Goal: Task Accomplishment & Management: Complete application form

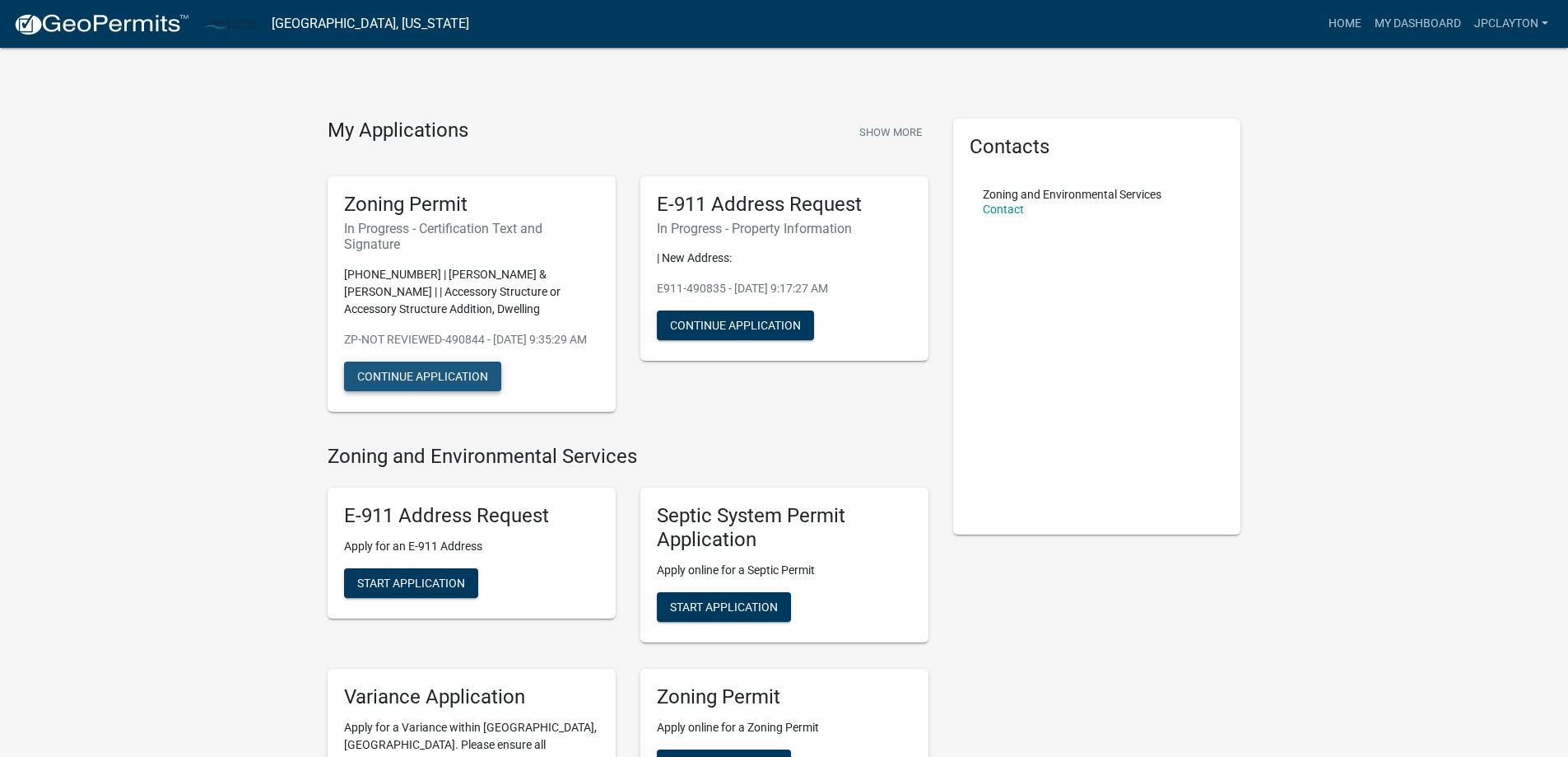
click at [457, 391] on button "Continue Application" at bounding box center [423, 376] width 157 height 30
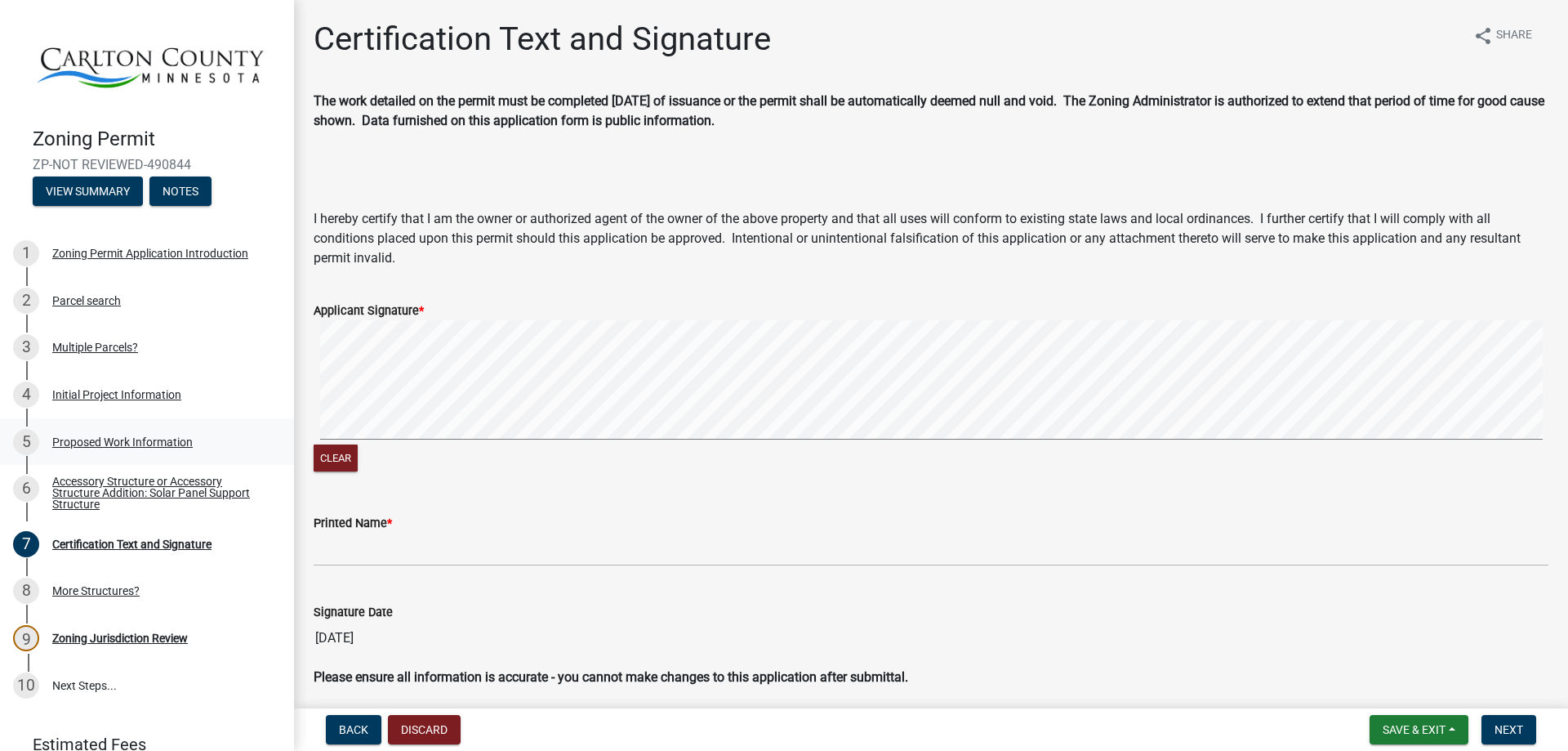
click at [99, 436] on div "Proposed Work Information" at bounding box center [123, 441] width 141 height 11
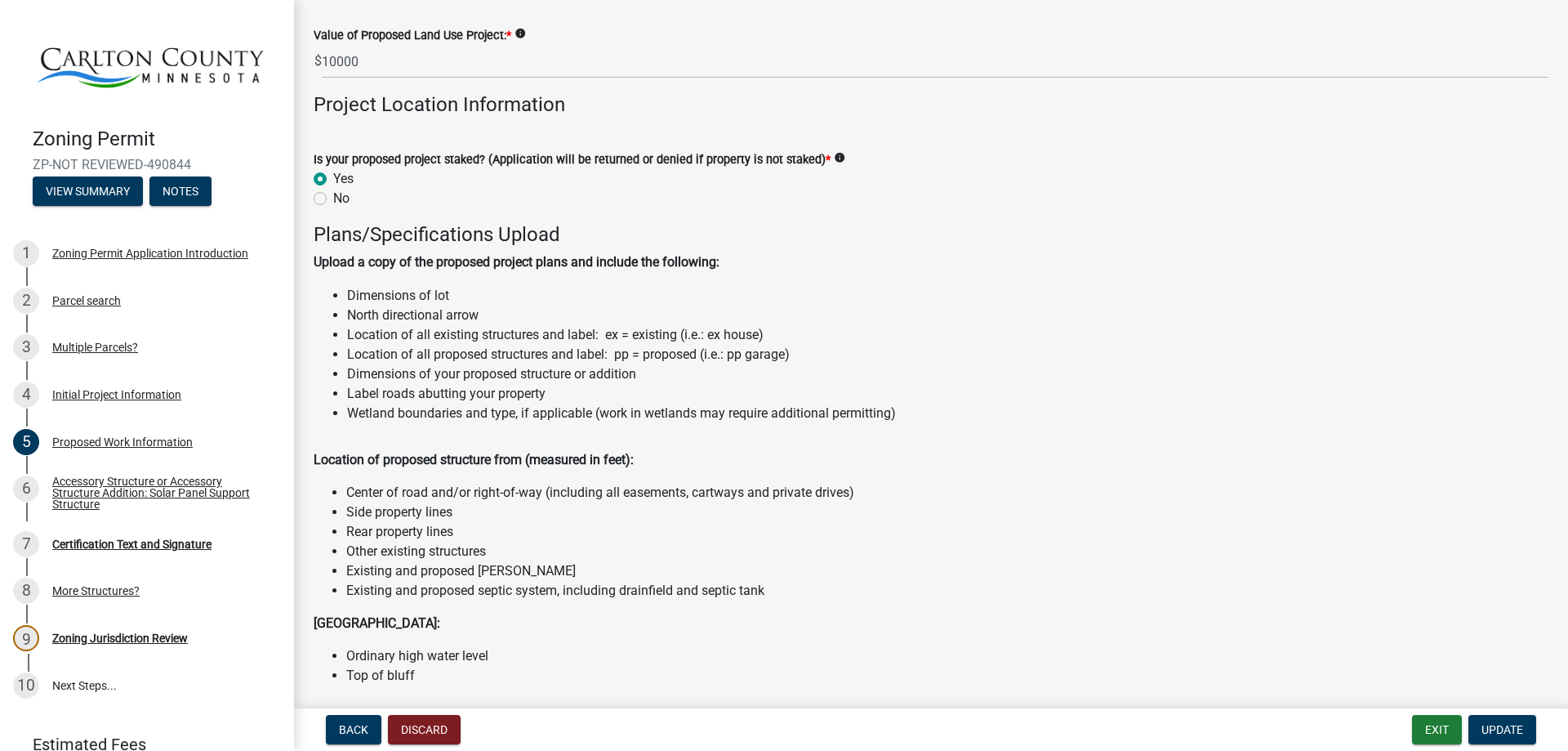
scroll to position [1906, 0]
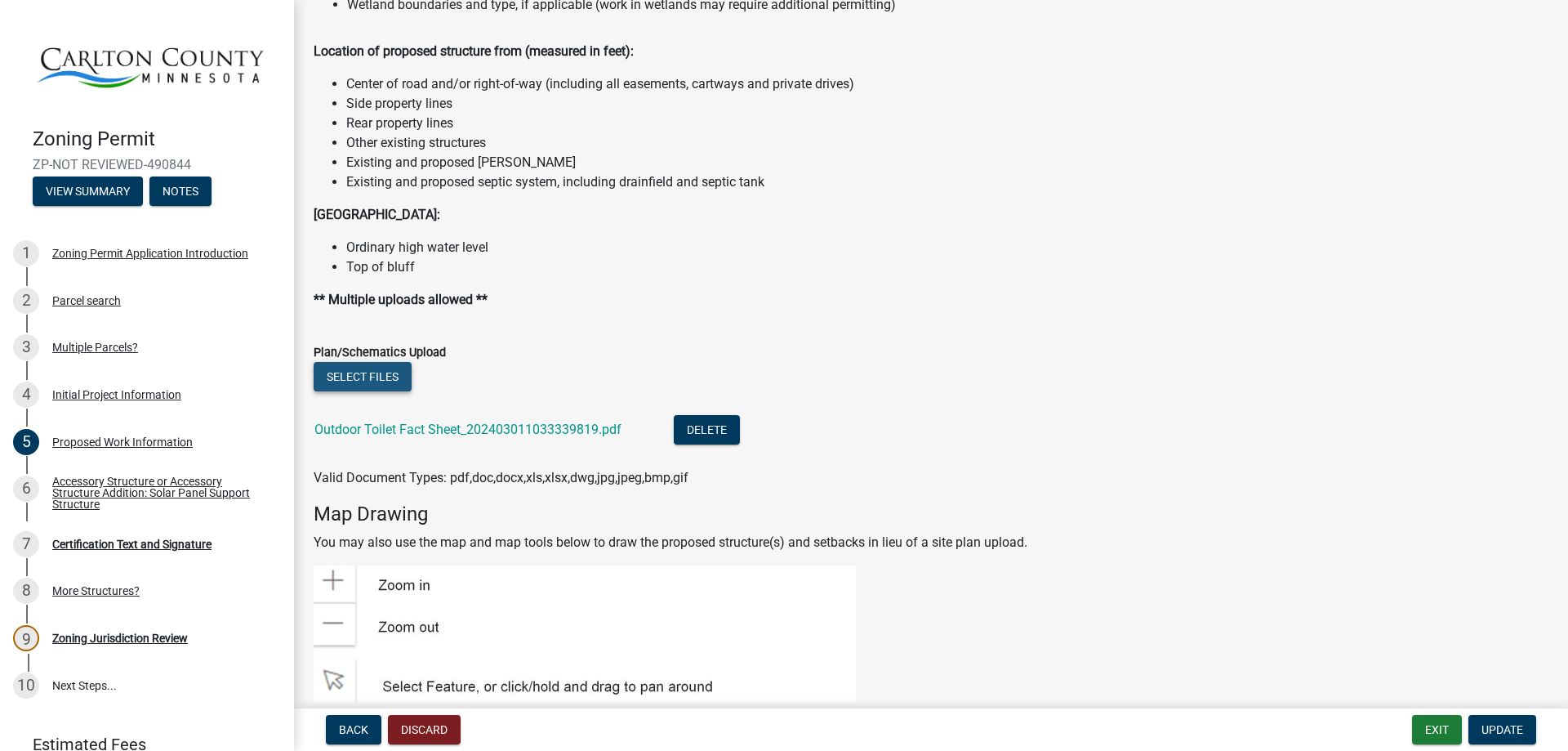
click at [368, 377] on button "Select files" at bounding box center [362, 376] width 98 height 29
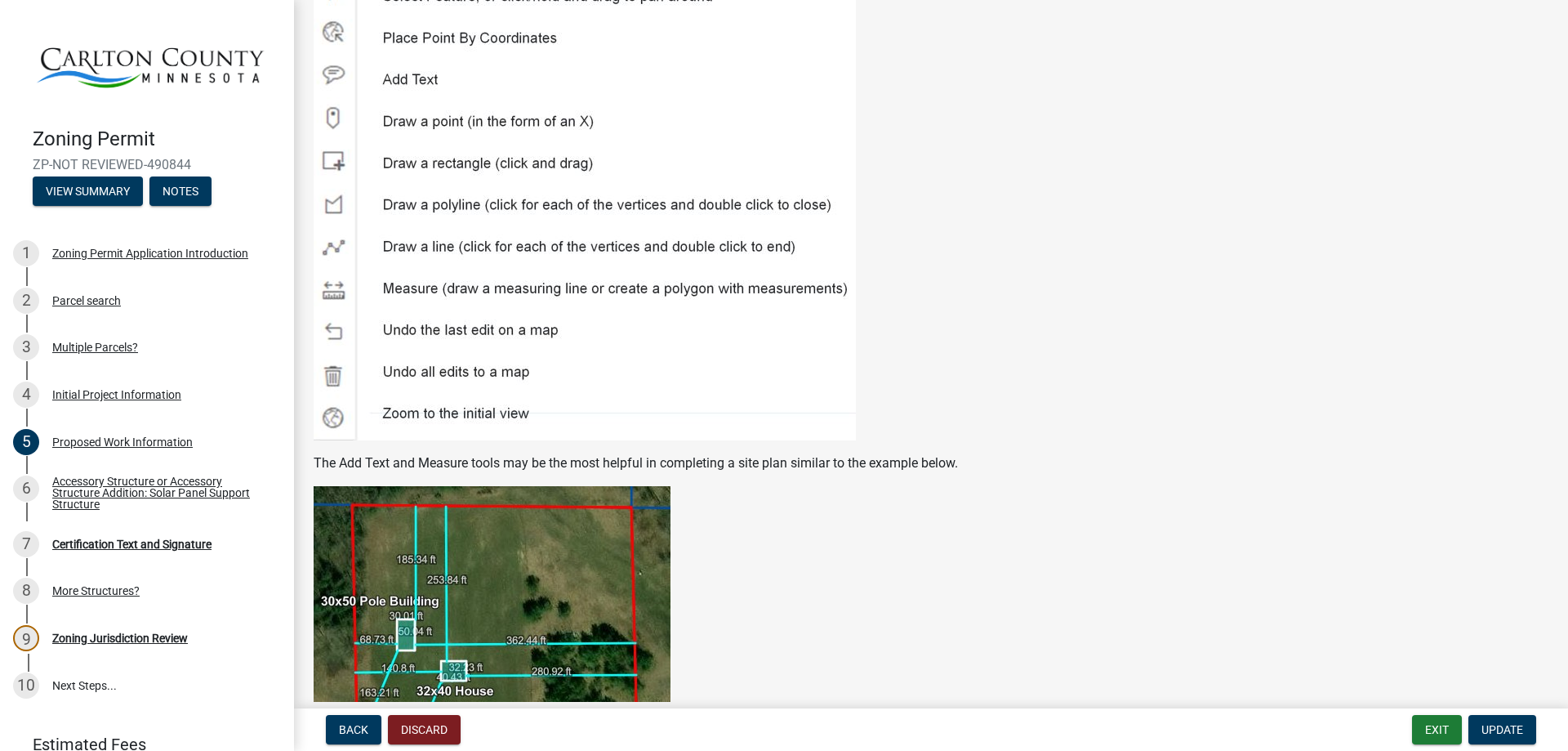
scroll to position [2637, 0]
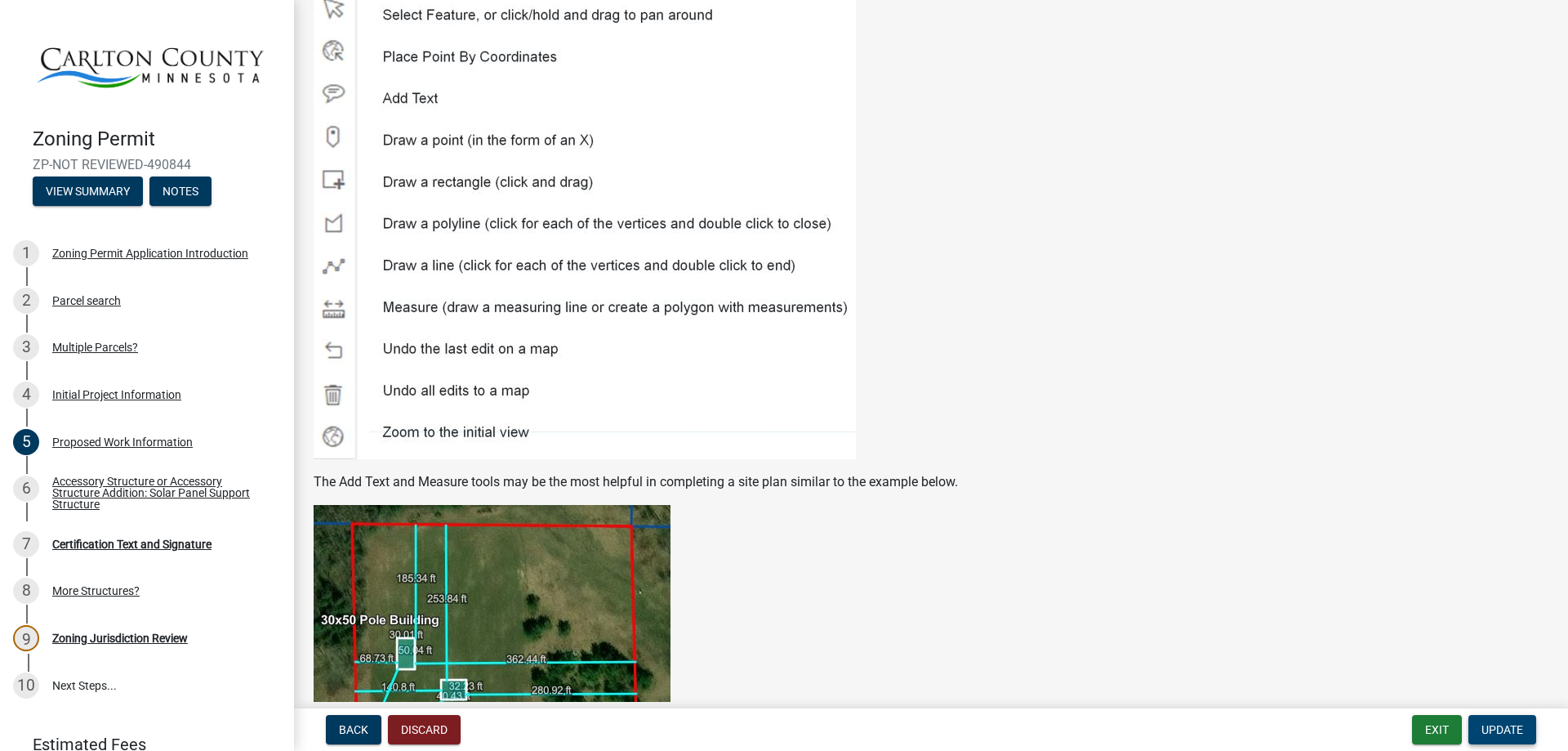
click at [1496, 729] on span "Update" at bounding box center [1502, 729] width 41 height 13
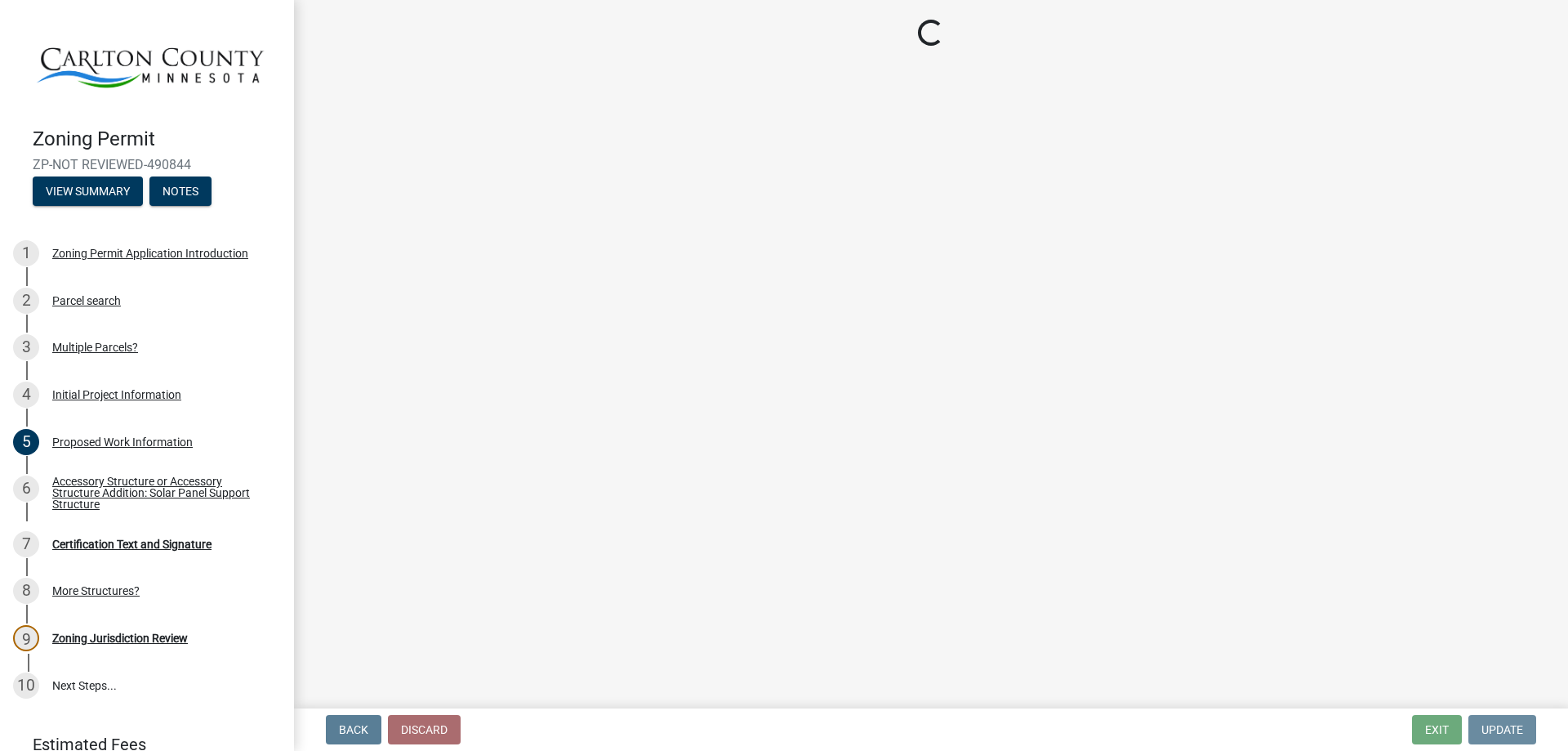
scroll to position [0, 0]
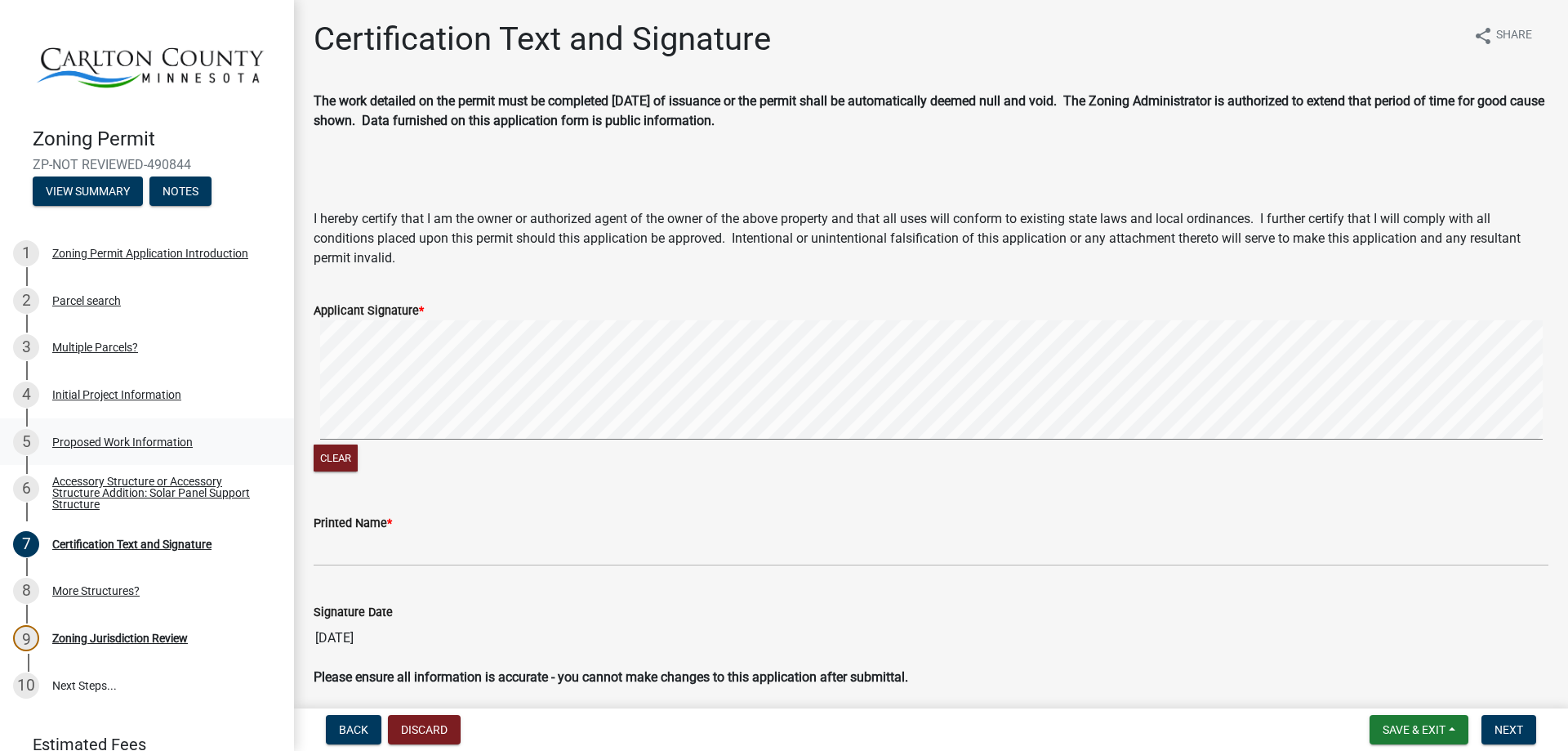
click at [111, 438] on div "Proposed Work Information" at bounding box center [123, 441] width 141 height 11
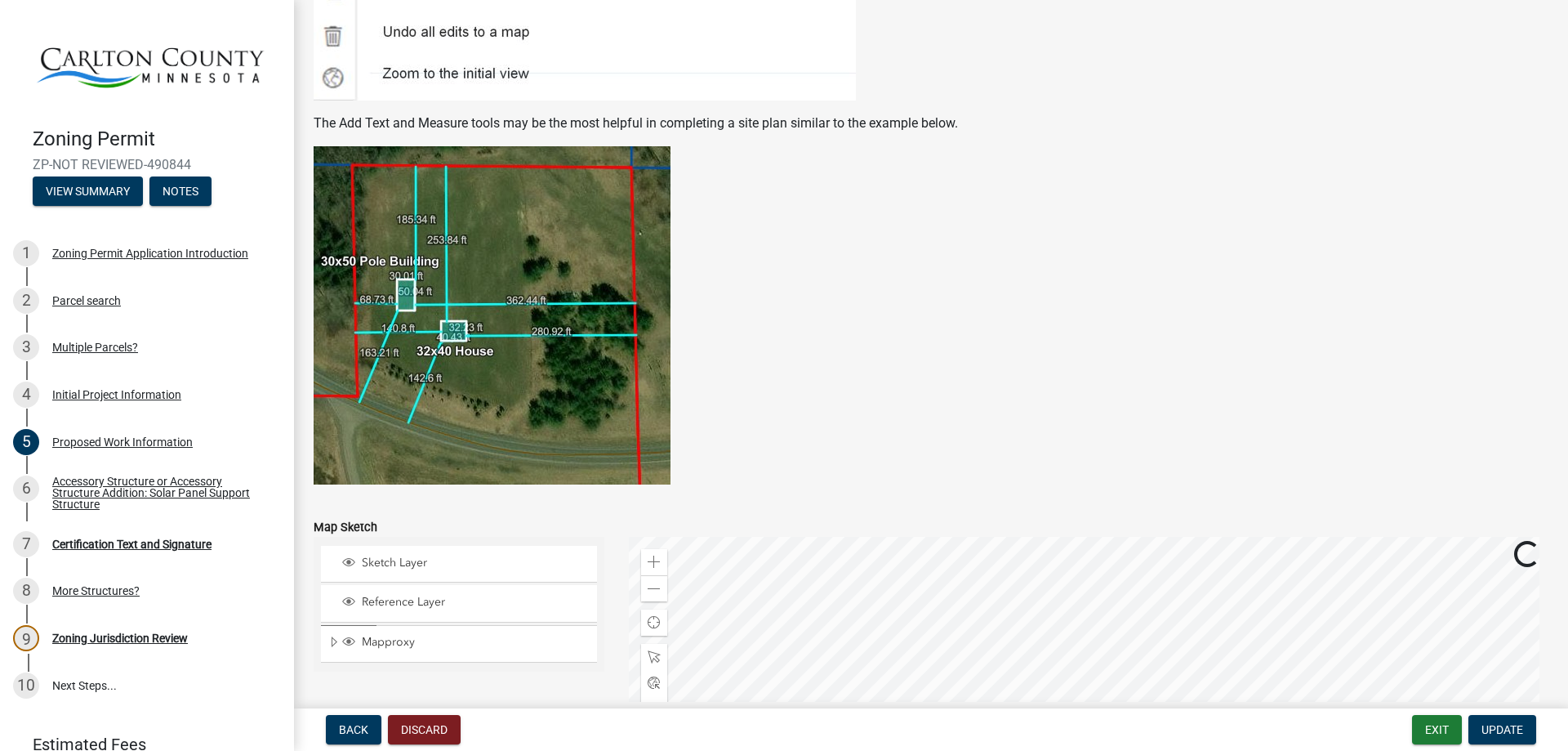
scroll to position [3317, 0]
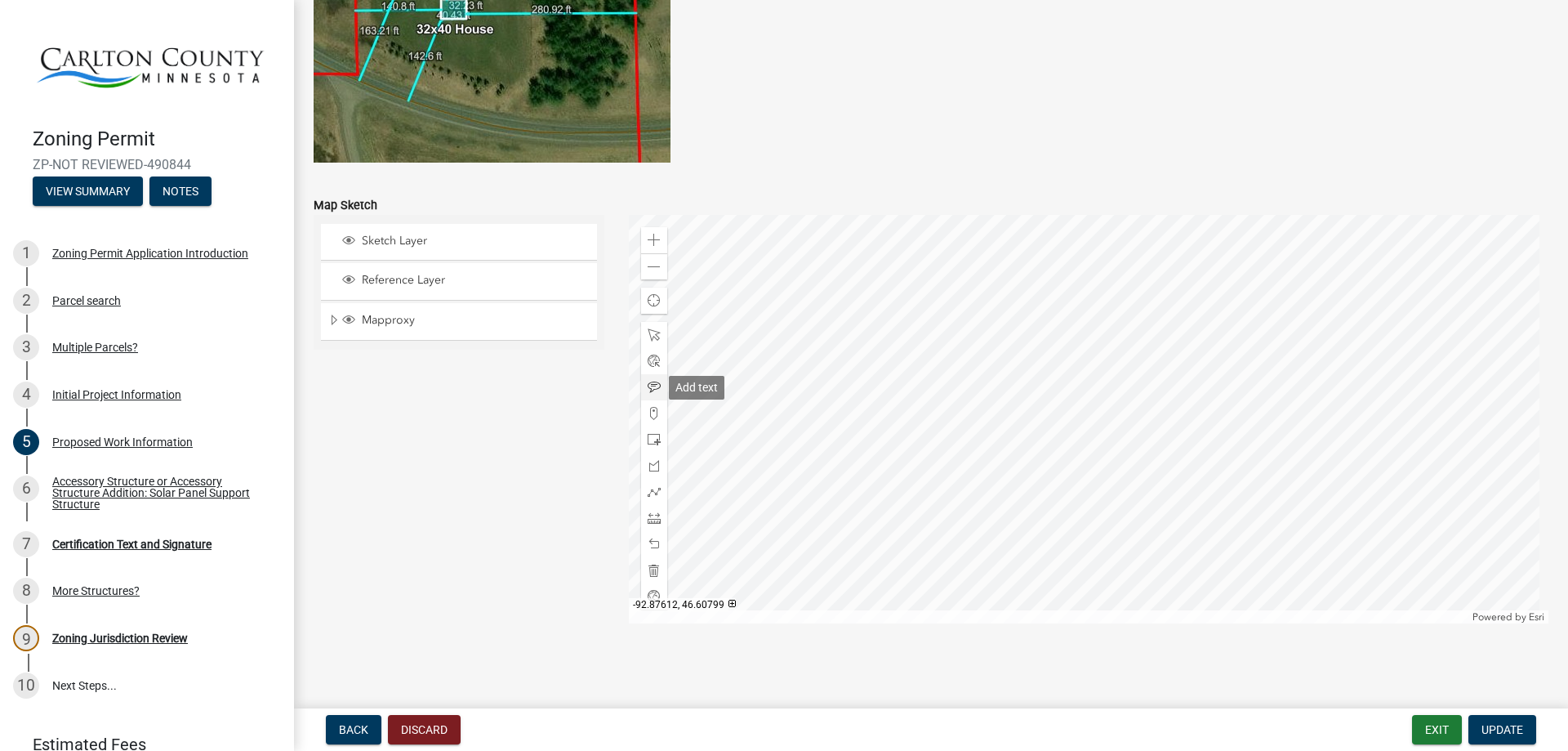
click at [649, 386] on span at bounding box center [653, 387] width 13 height 13
click at [886, 340] on div at bounding box center [1089, 419] width 921 height 408
click at [648, 336] on span at bounding box center [653, 334] width 13 height 13
click at [890, 340] on div at bounding box center [1089, 419] width 921 height 408
click at [967, 325] on div at bounding box center [1089, 419] width 921 height 408
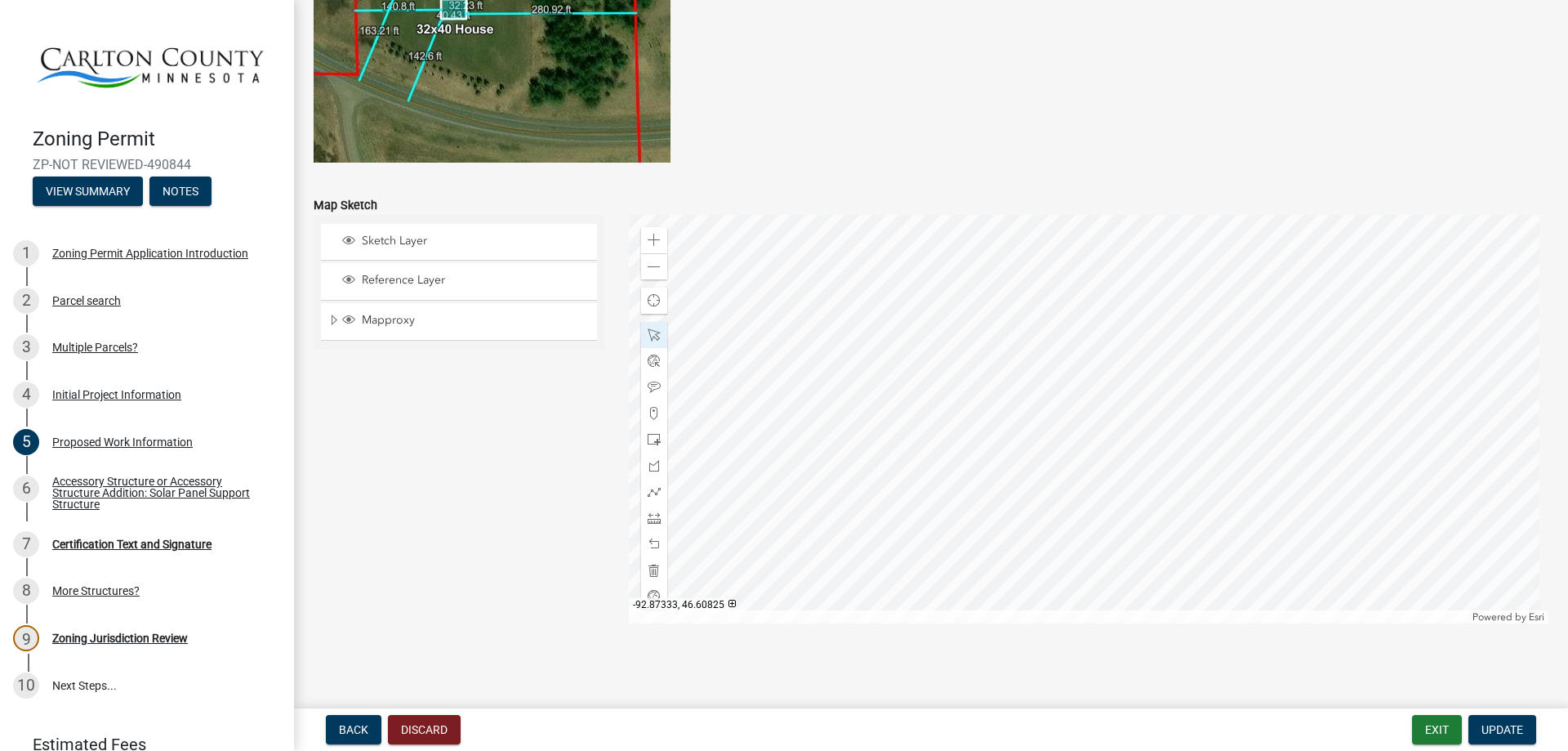
click at [1143, 314] on div at bounding box center [1089, 419] width 921 height 408
click at [1519, 729] on span "Update" at bounding box center [1502, 729] width 41 height 13
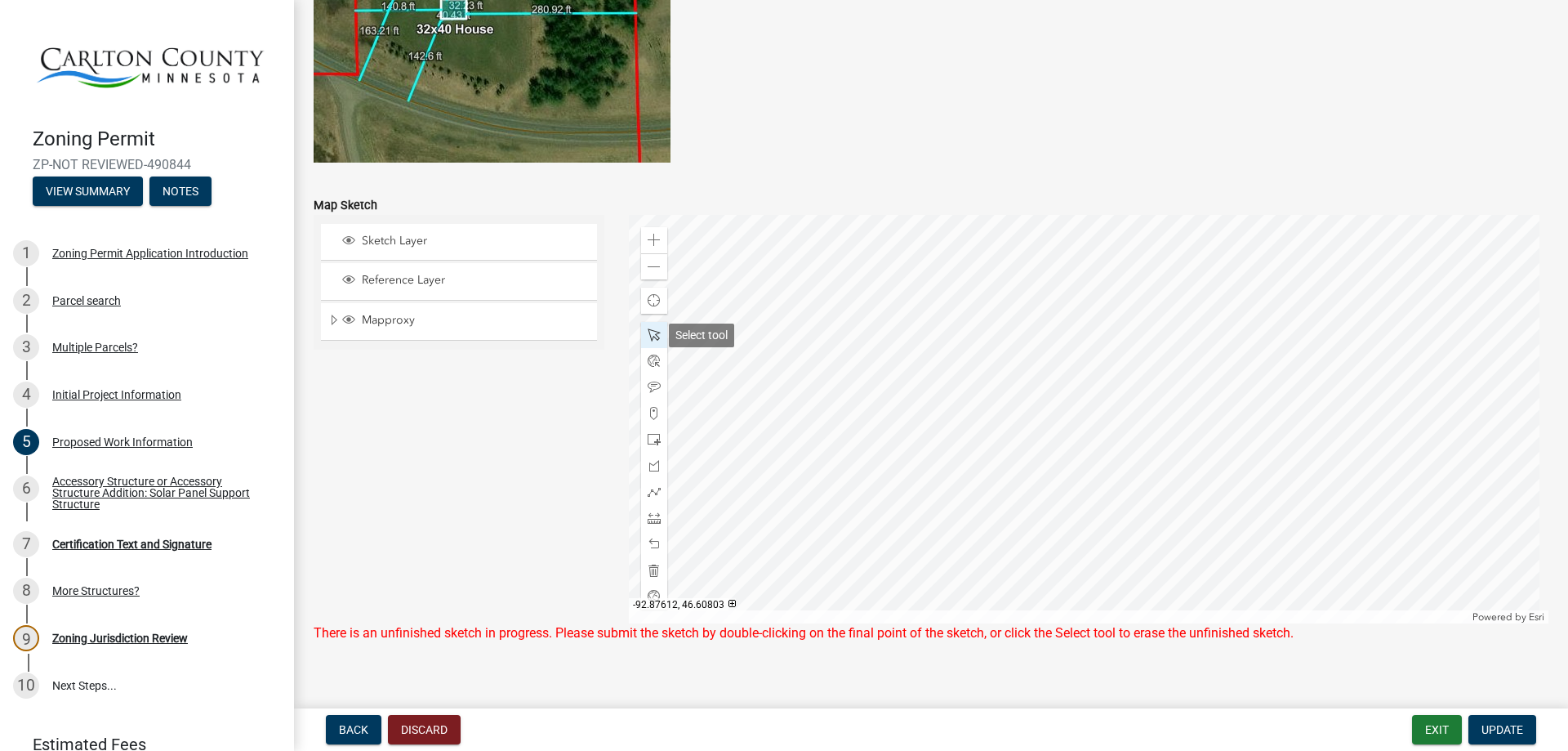
click at [647, 337] on span at bounding box center [653, 334] width 13 height 13
click at [966, 344] on div at bounding box center [1089, 419] width 921 height 408
click at [974, 330] on div at bounding box center [1089, 419] width 921 height 408
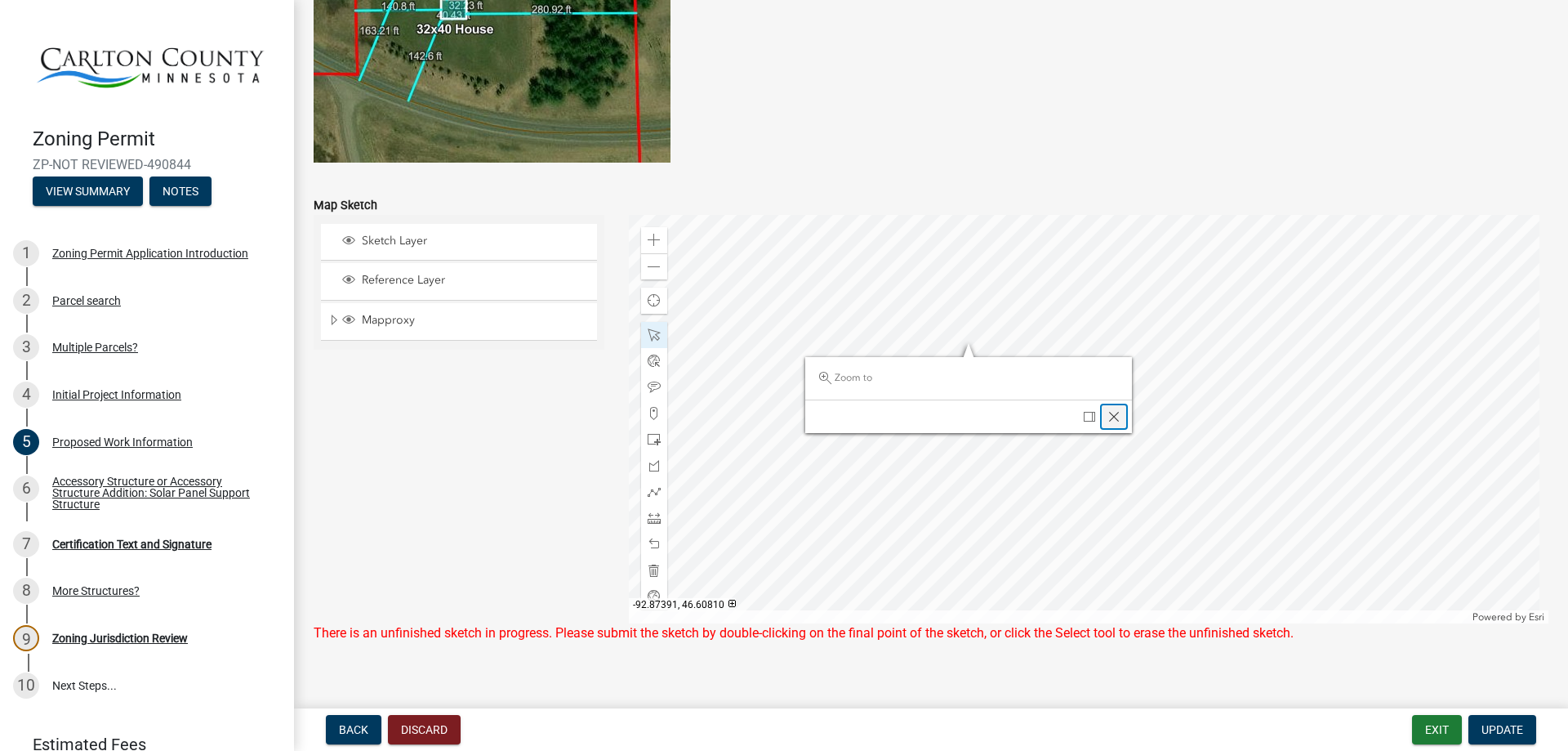
click at [1115, 422] on span "Close" at bounding box center [1113, 416] width 13 height 13
click at [1502, 732] on span "Update" at bounding box center [1502, 729] width 41 height 13
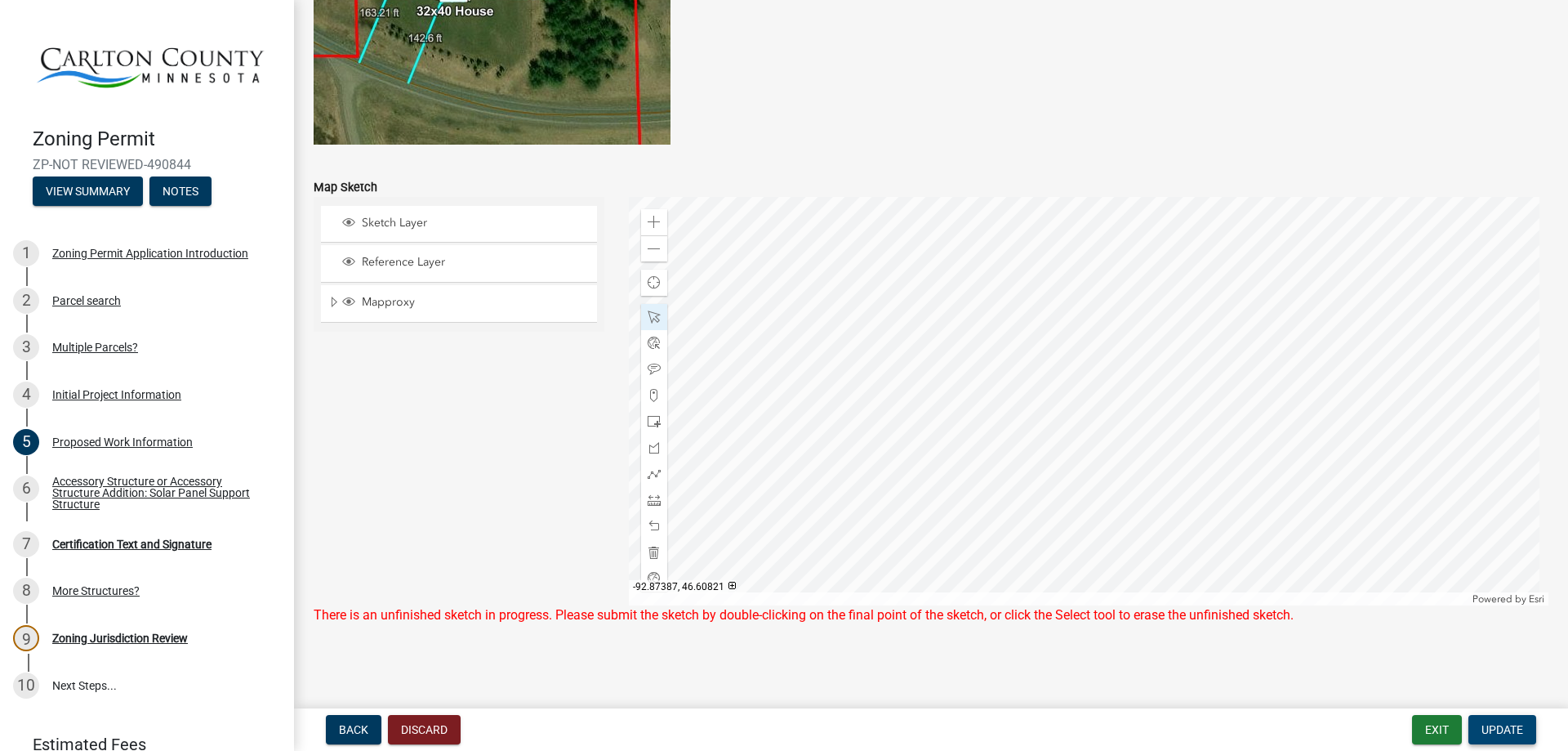
scroll to position [3337, 0]
click at [968, 306] on div at bounding box center [1089, 399] width 921 height 408
click at [1001, 510] on div at bounding box center [1089, 399] width 921 height 408
click at [1509, 745] on nav "Back Discard Exit Update" at bounding box center [931, 729] width 1274 height 42
click at [1514, 732] on span "Update" at bounding box center [1502, 729] width 41 height 13
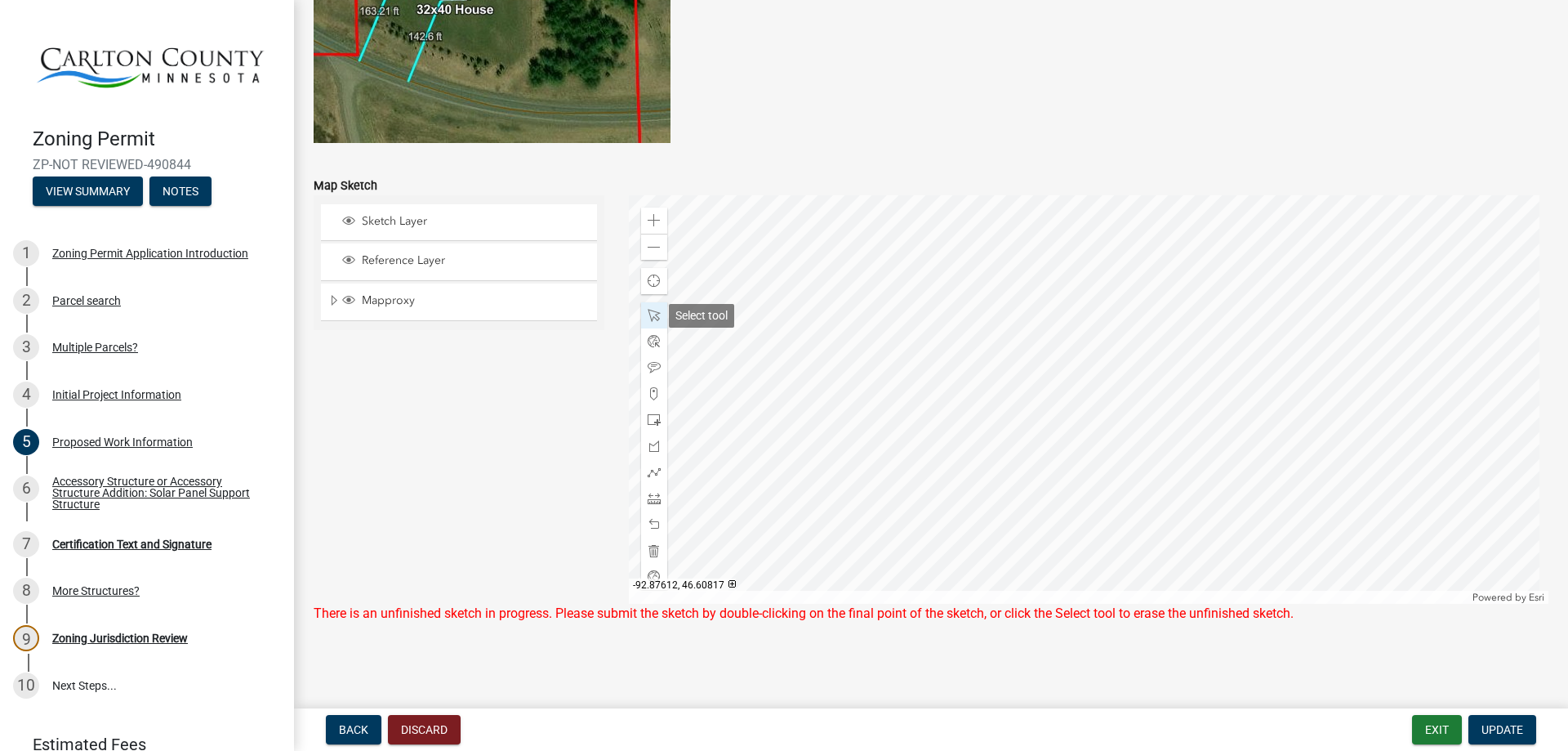
drag, startPoint x: 650, startPoint y: 314, endPoint x: 707, endPoint y: 318, distance: 57.1
click at [651, 314] on span at bounding box center [653, 315] width 13 height 13
click at [965, 307] on div at bounding box center [1089, 399] width 921 height 408
click at [1108, 383] on span "Close" at bounding box center [1112, 379] width 13 height 13
click at [1495, 734] on span "Update" at bounding box center [1502, 729] width 41 height 13
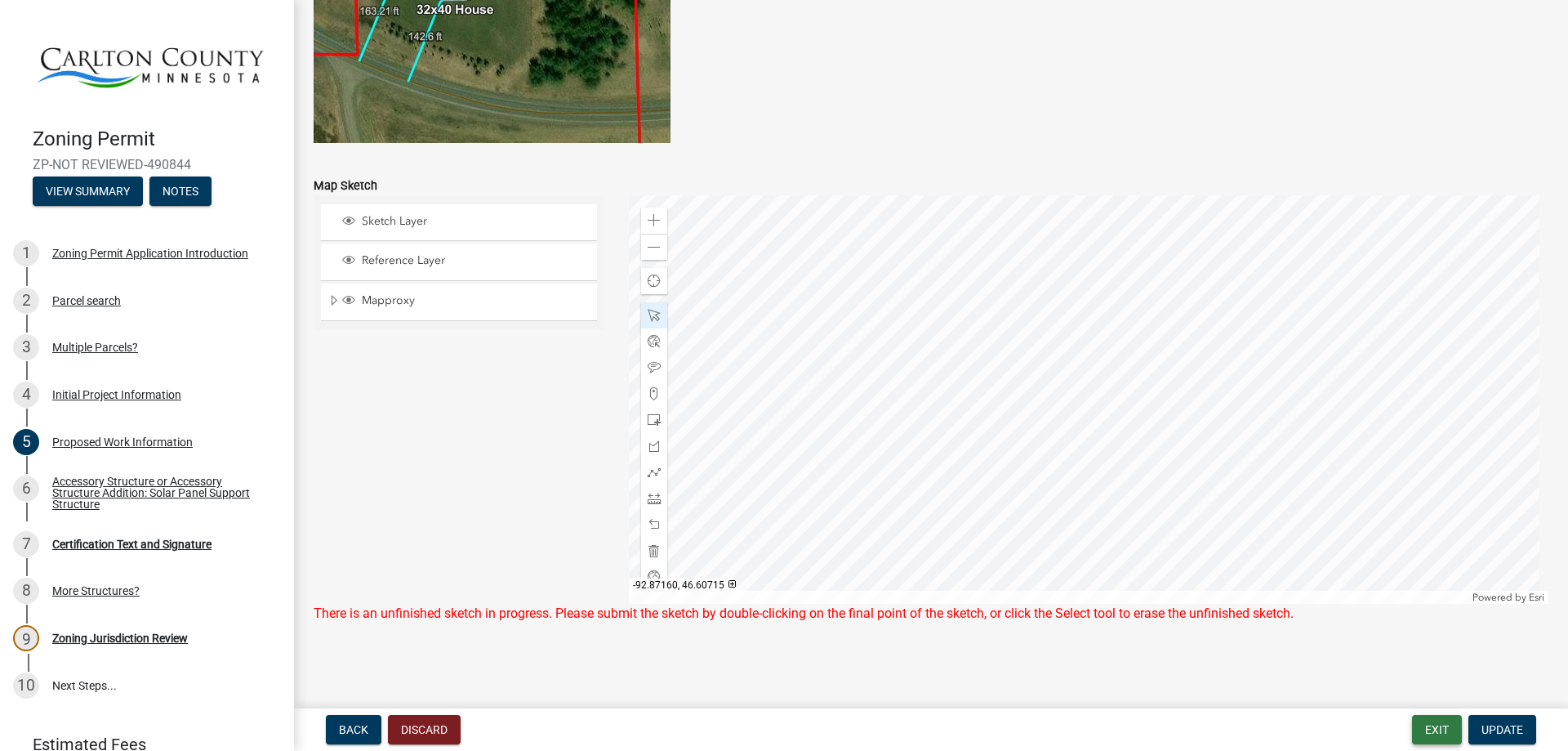
click at [1445, 722] on button "Exit" at bounding box center [1437, 729] width 50 height 29
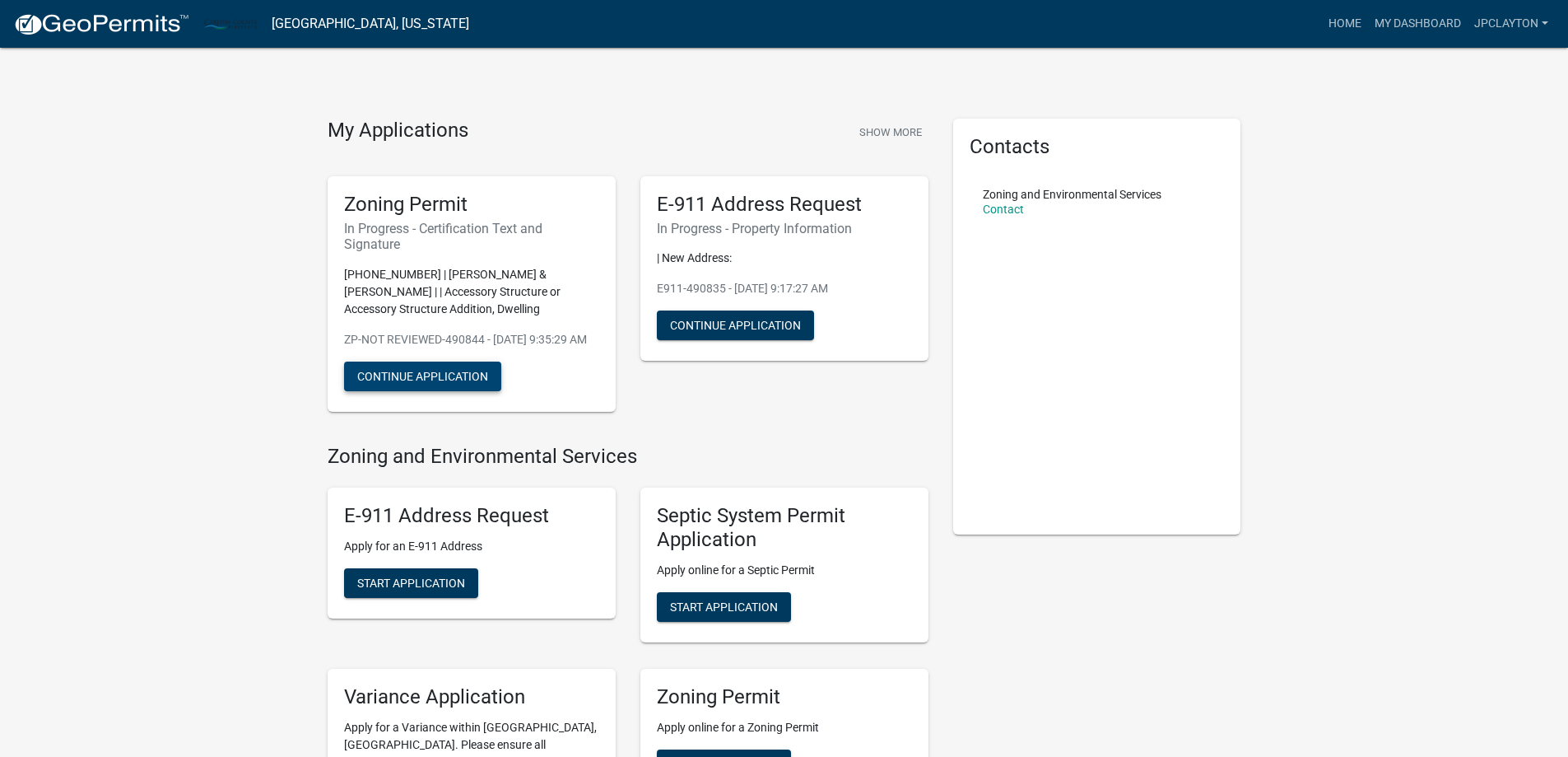
click at [406, 382] on button "Continue Application" at bounding box center [423, 376] width 157 height 30
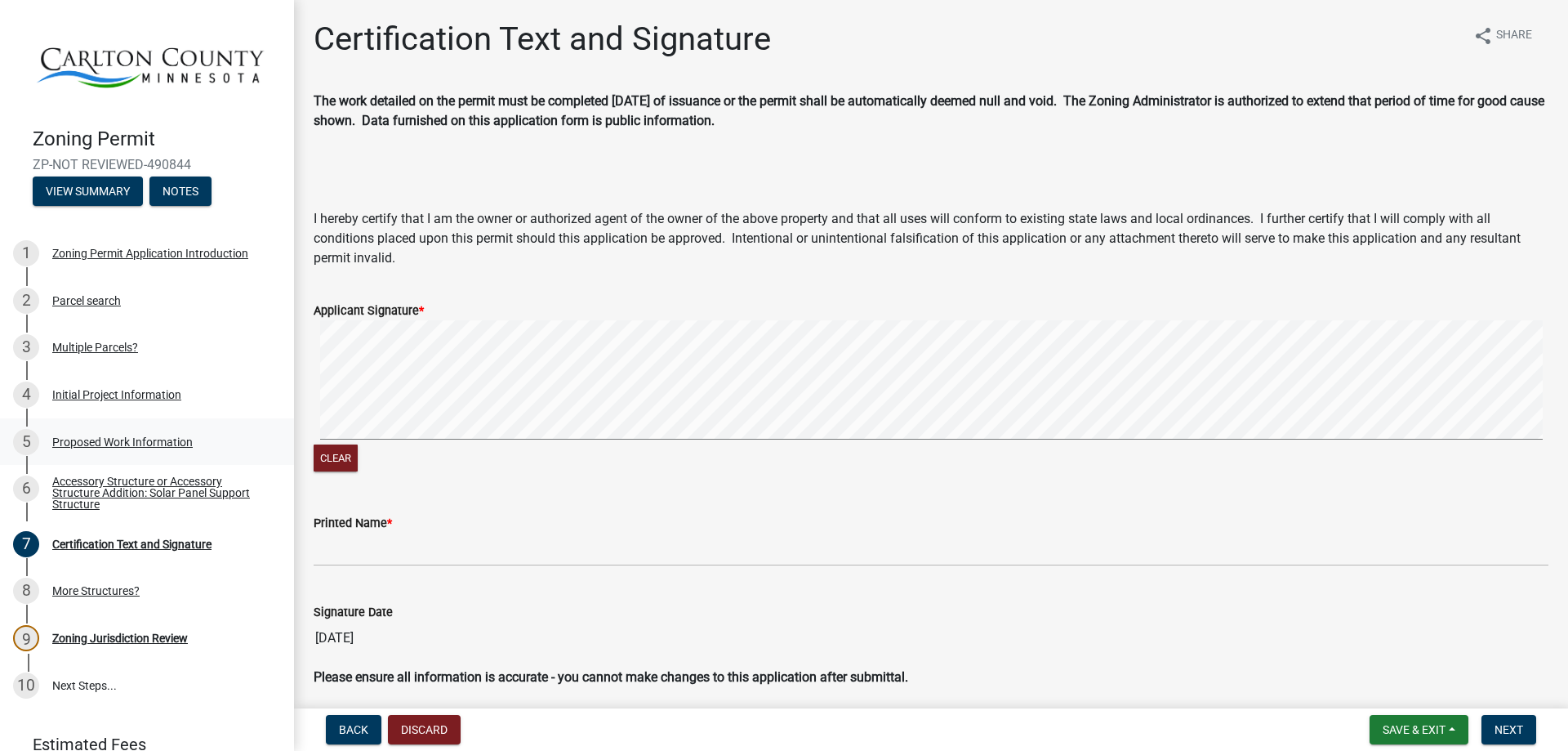
click at [110, 436] on div "Proposed Work Information" at bounding box center [123, 441] width 141 height 11
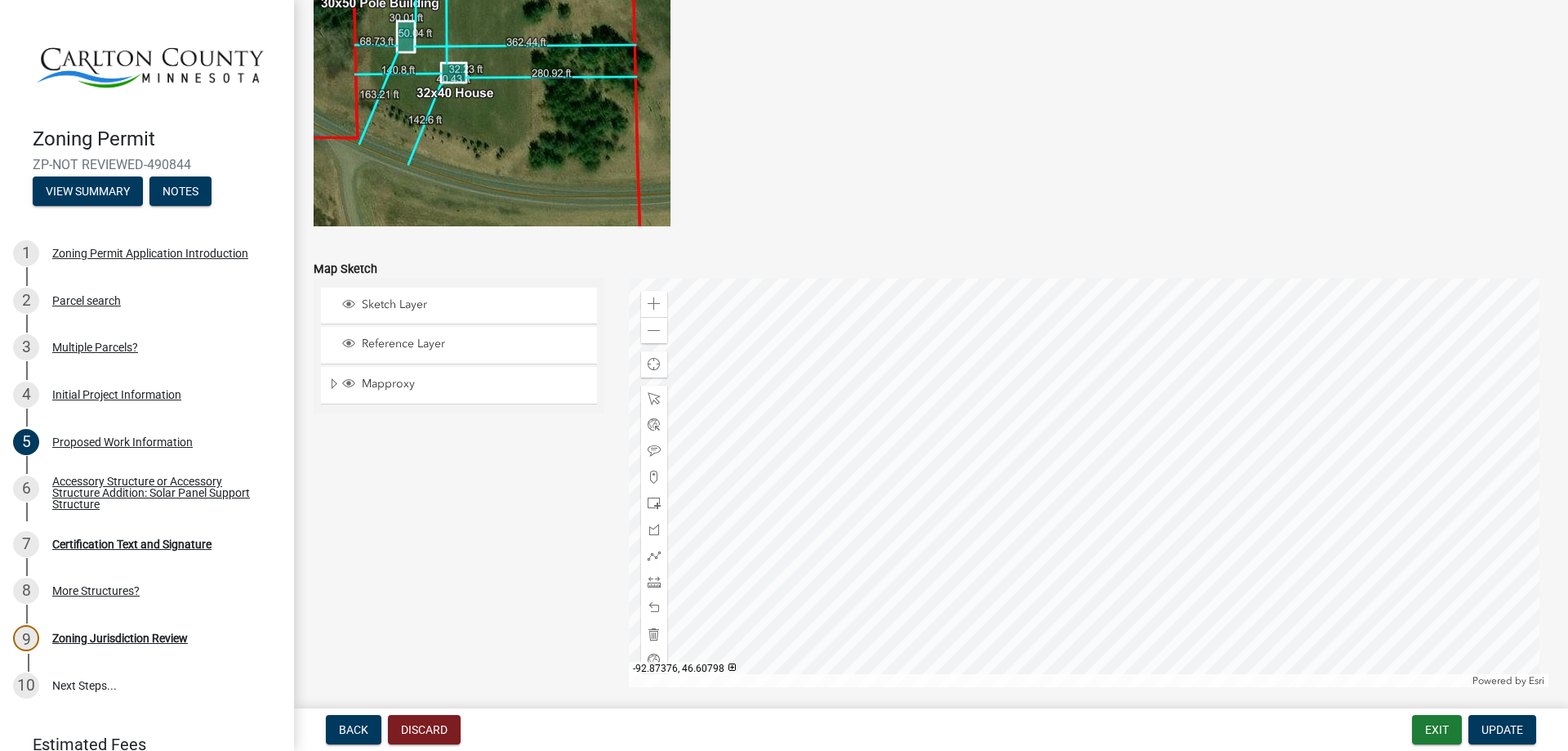
scroll to position [3267, 0]
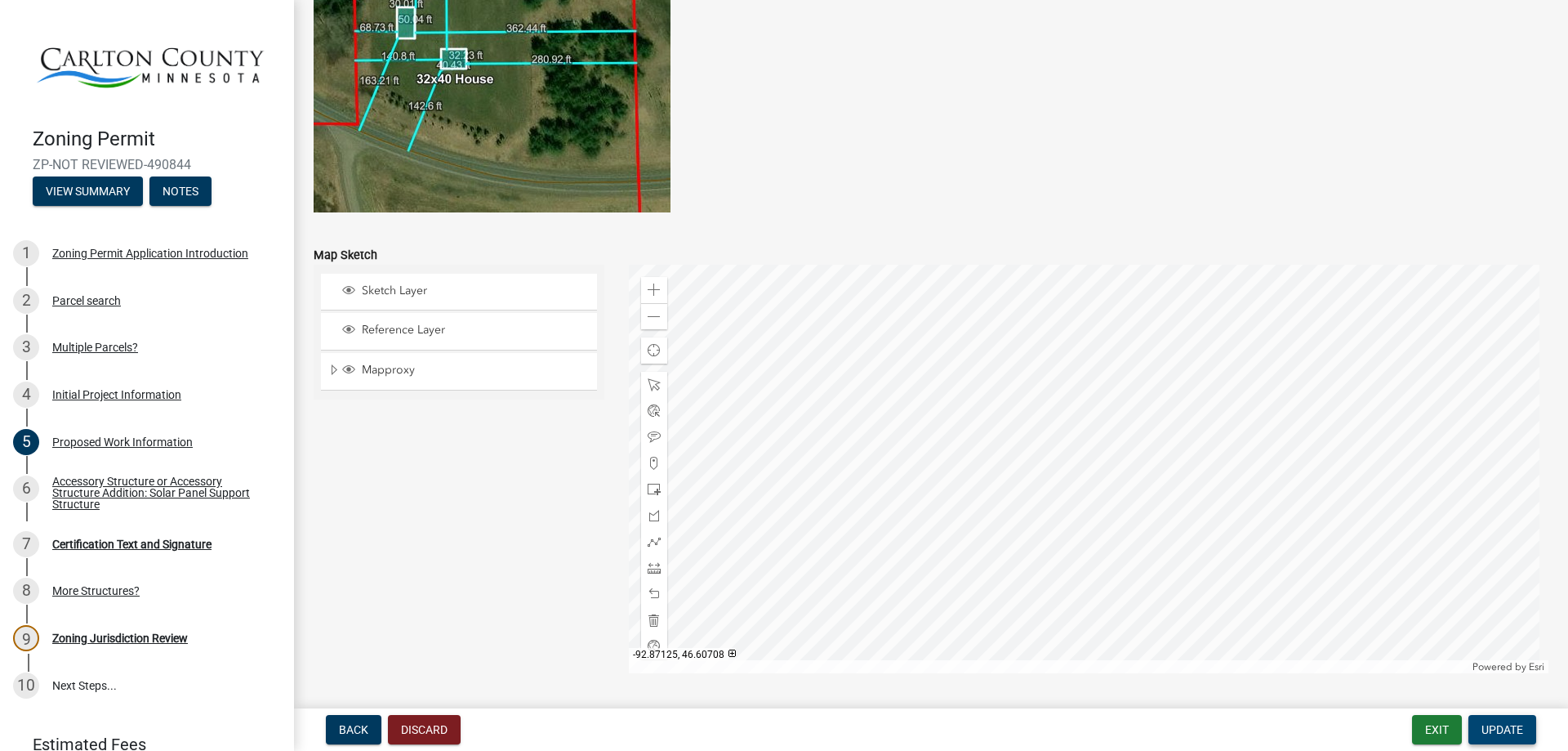
click at [1504, 727] on span "Update" at bounding box center [1502, 729] width 41 height 13
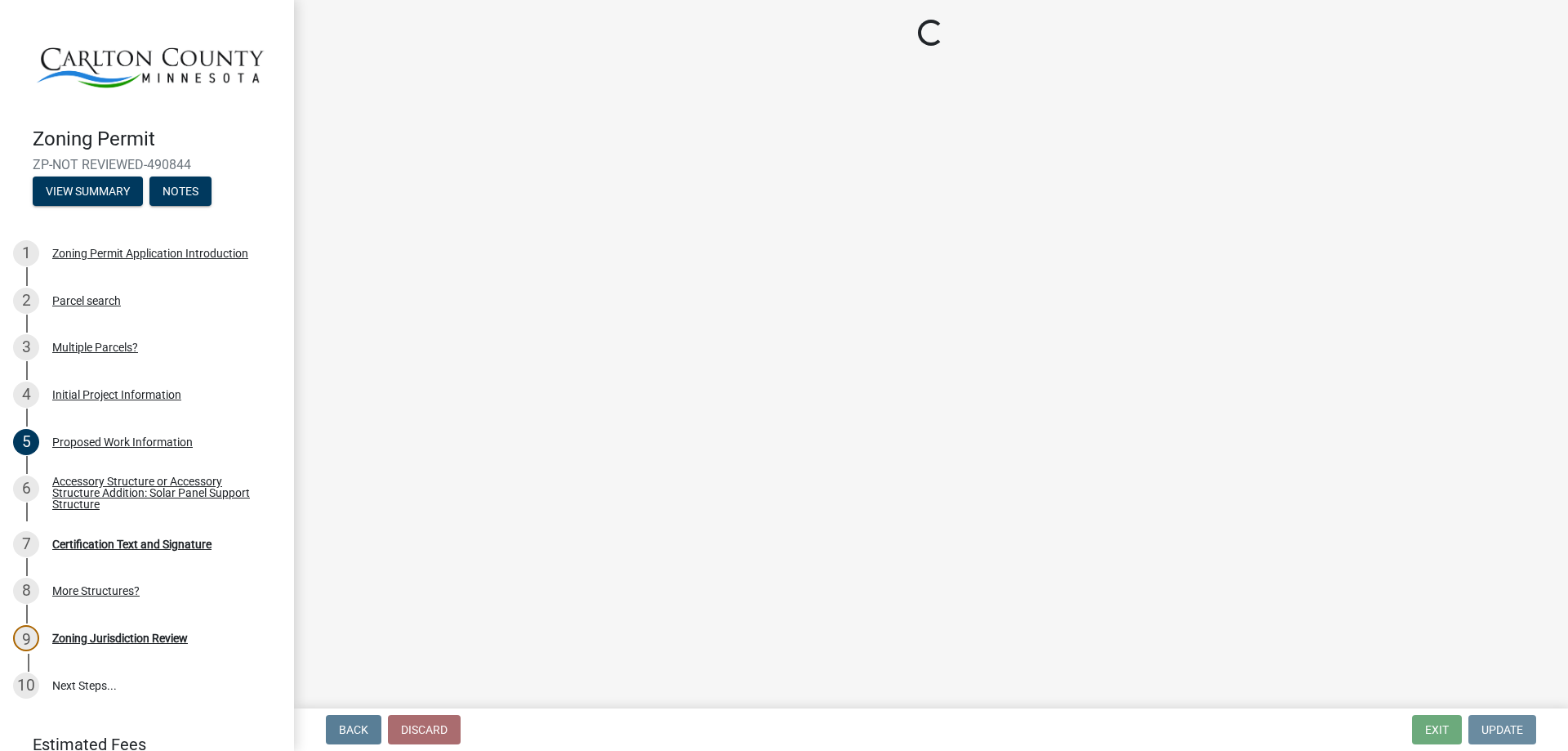
scroll to position [0, 0]
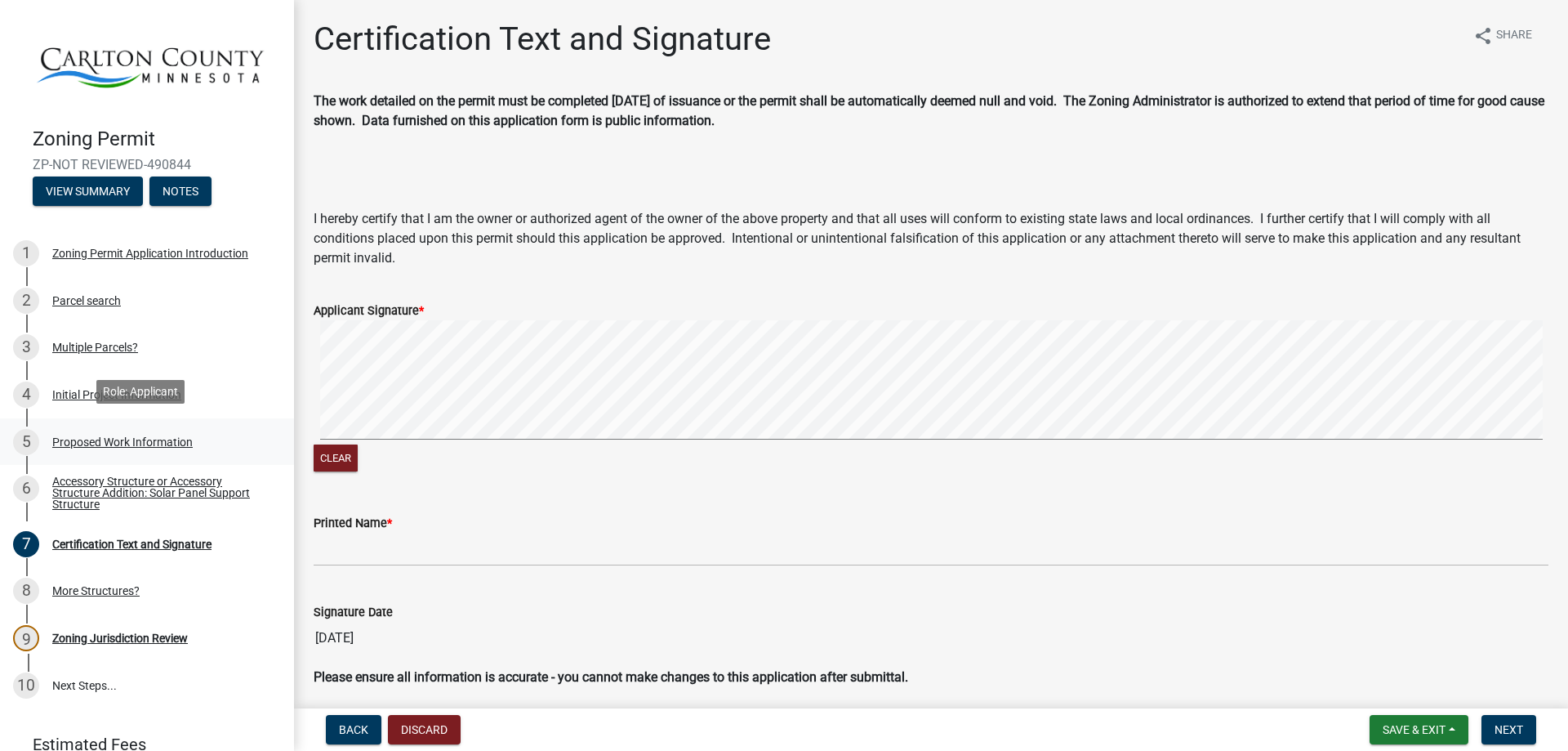
click at [113, 429] on div "5 Proposed Work Information" at bounding box center [140, 442] width 255 height 26
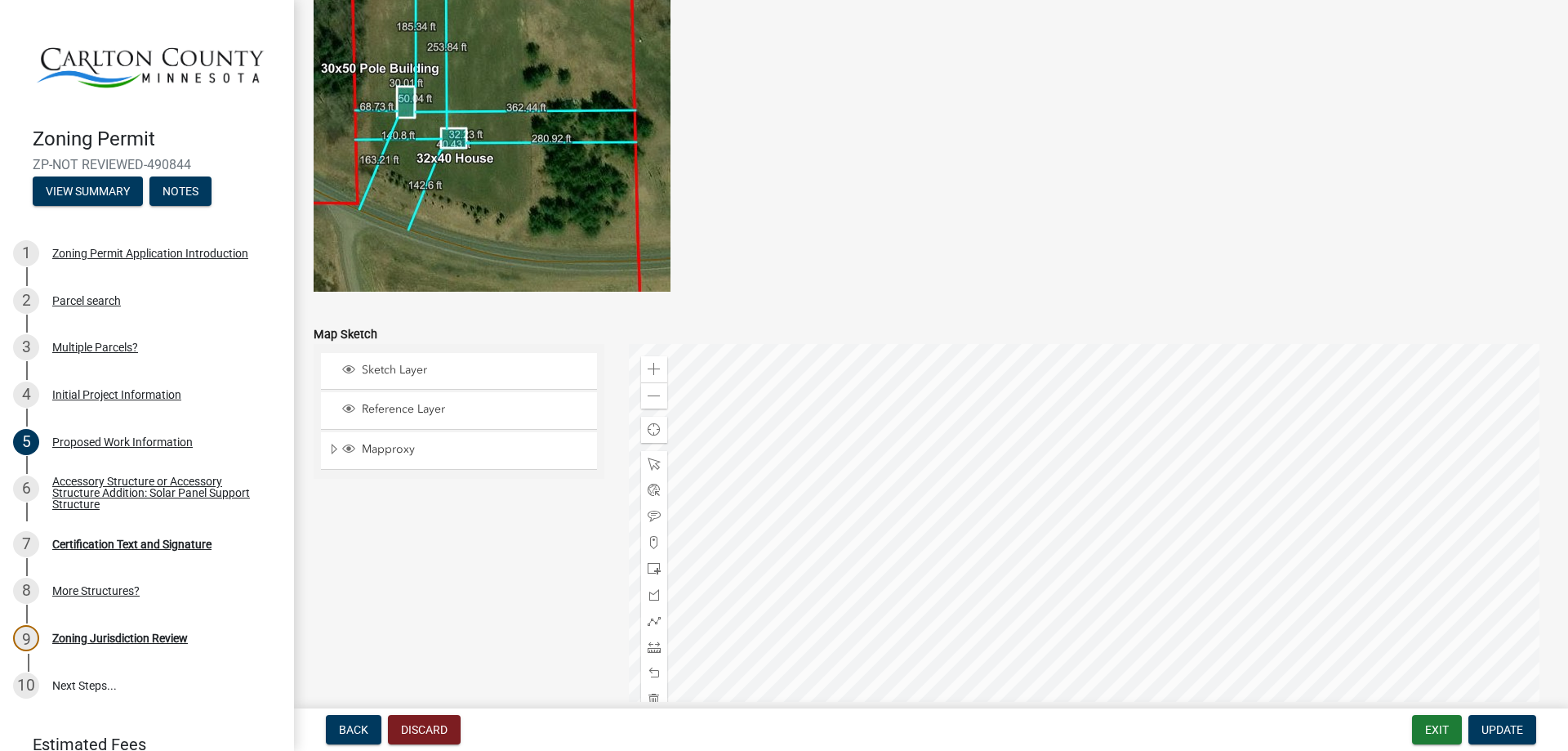
scroll to position [3181, 0]
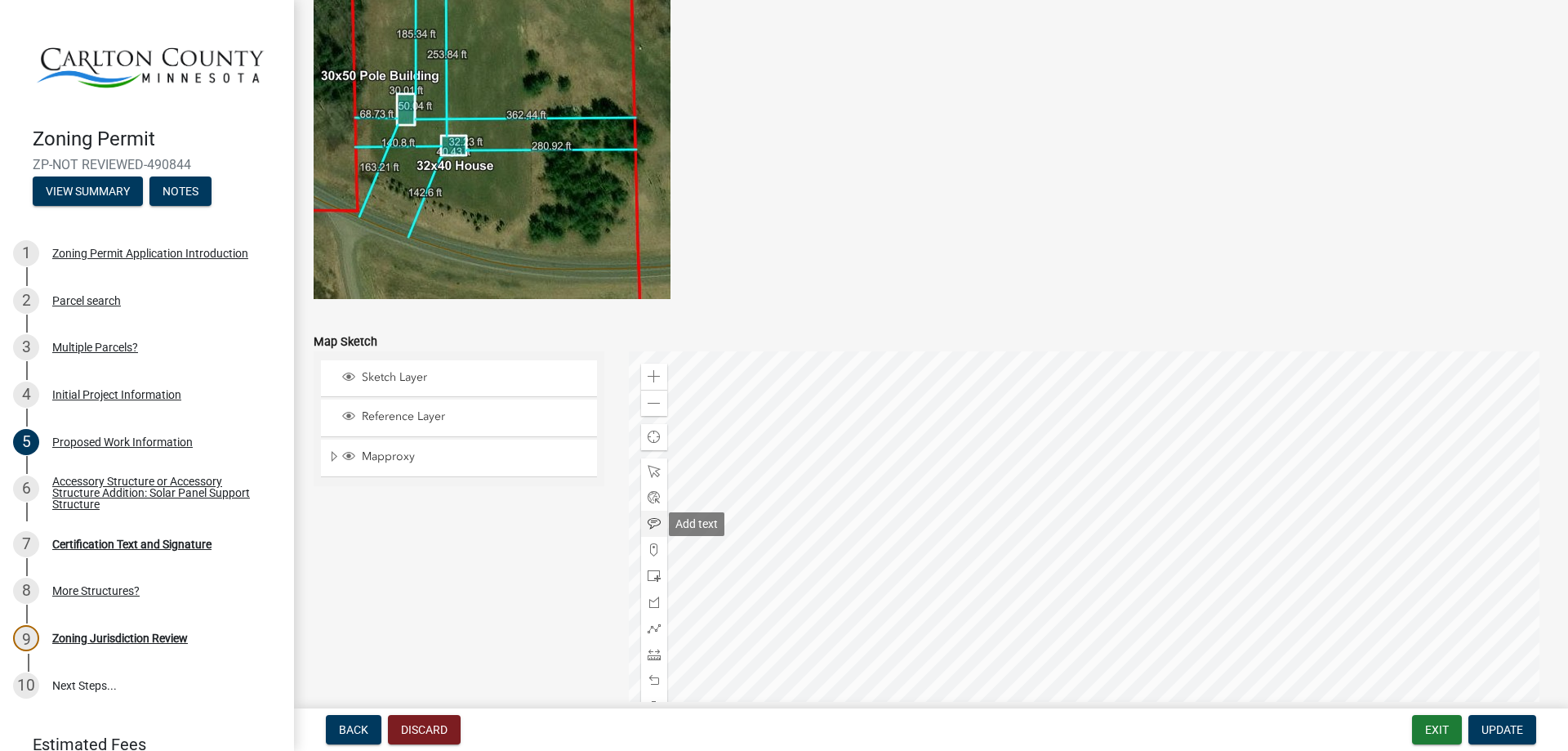
click at [647, 525] on span at bounding box center [653, 523] width 13 height 13
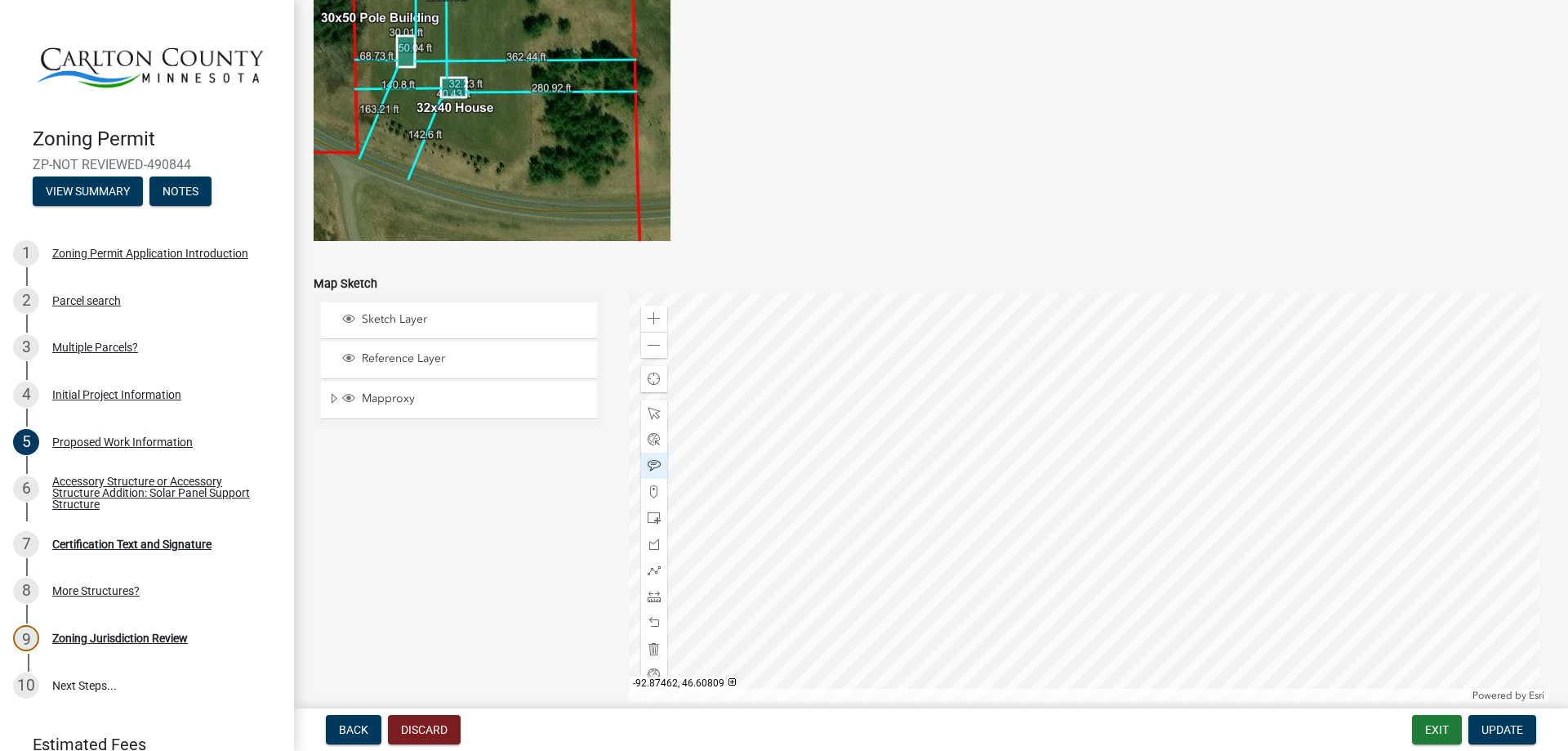
click at [921, 432] on div at bounding box center [1089, 497] width 921 height 408
click at [1025, 392] on div at bounding box center [1089, 497] width 921 height 408
click at [1490, 733] on span "Update" at bounding box center [1502, 729] width 41 height 13
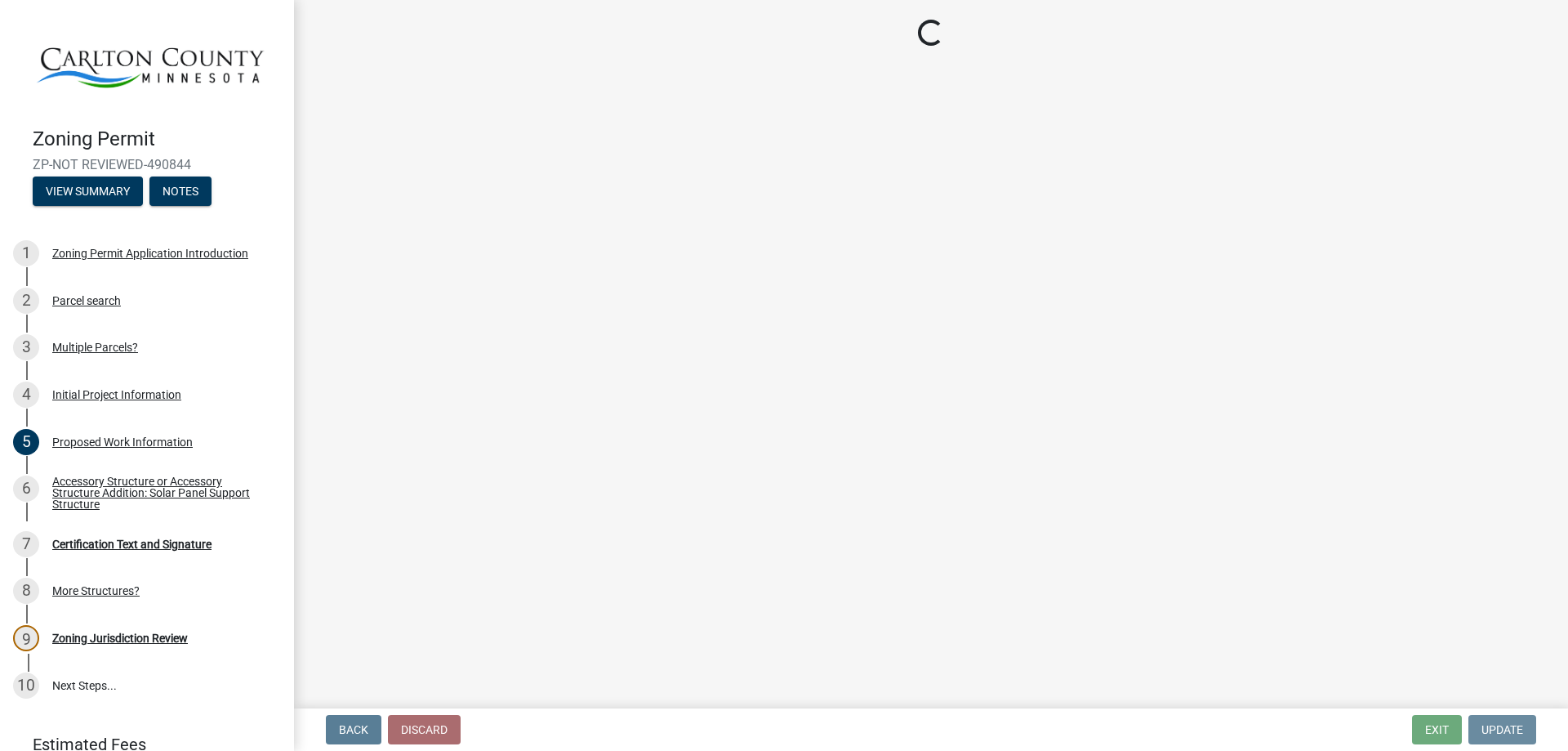
scroll to position [0, 0]
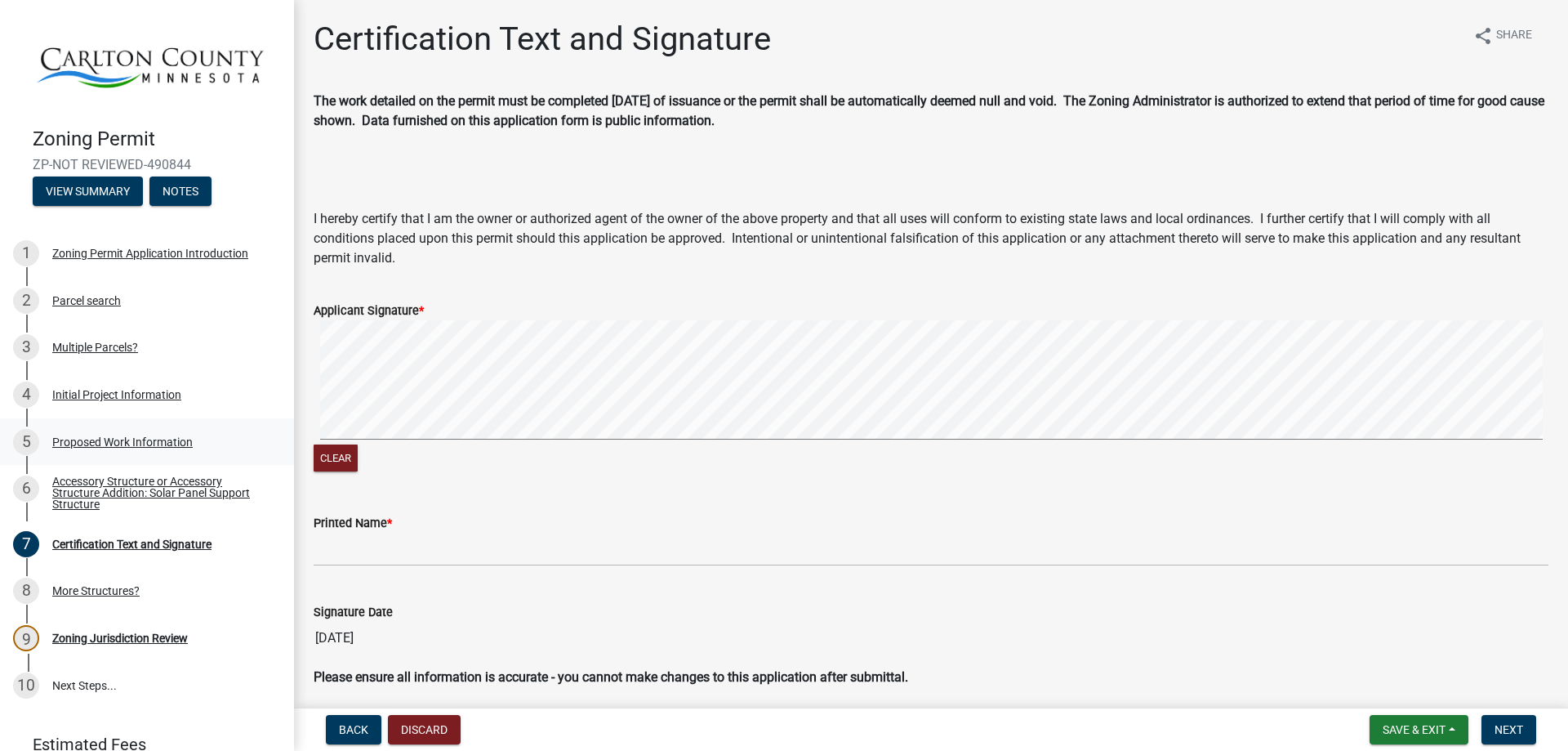
click at [92, 436] on div "Proposed Work Information" at bounding box center [123, 441] width 141 height 11
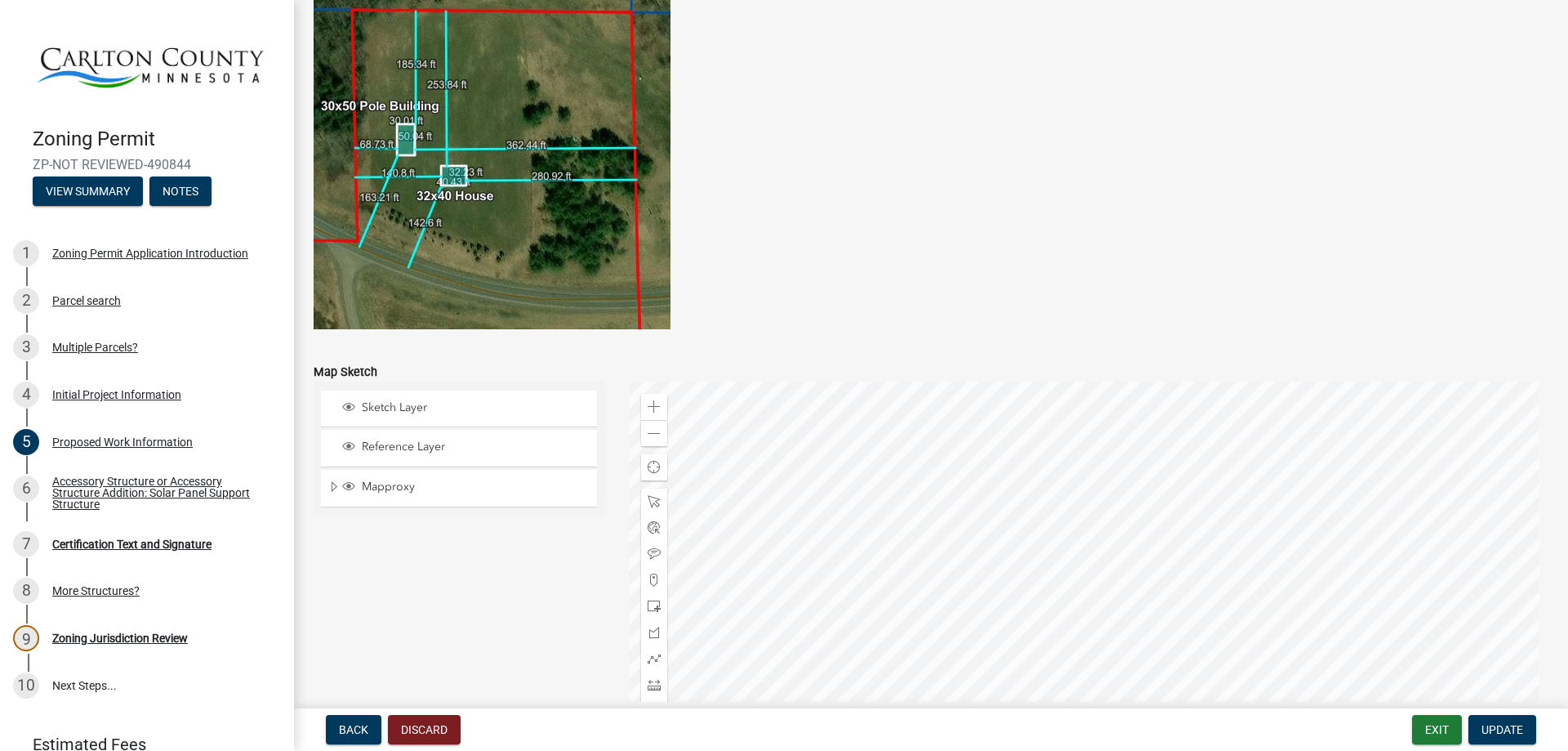
scroll to position [3317, 0]
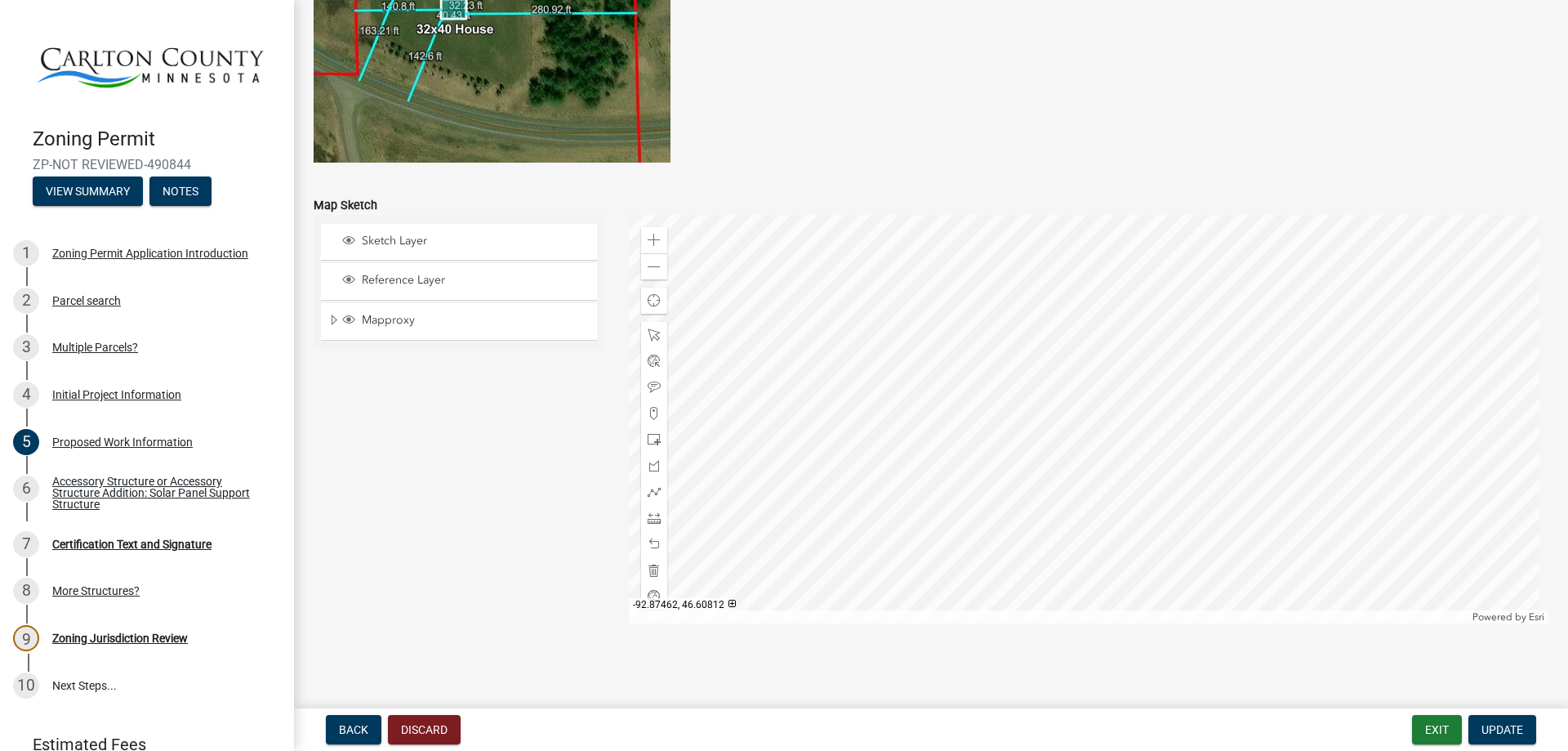
click at [921, 362] on div at bounding box center [1089, 419] width 921 height 408
click at [1019, 310] on div at bounding box center [1089, 419] width 921 height 408
click at [1068, 427] on div "Close" at bounding box center [1069, 434] width 24 height 22
click at [1520, 727] on span "Update" at bounding box center [1502, 729] width 41 height 13
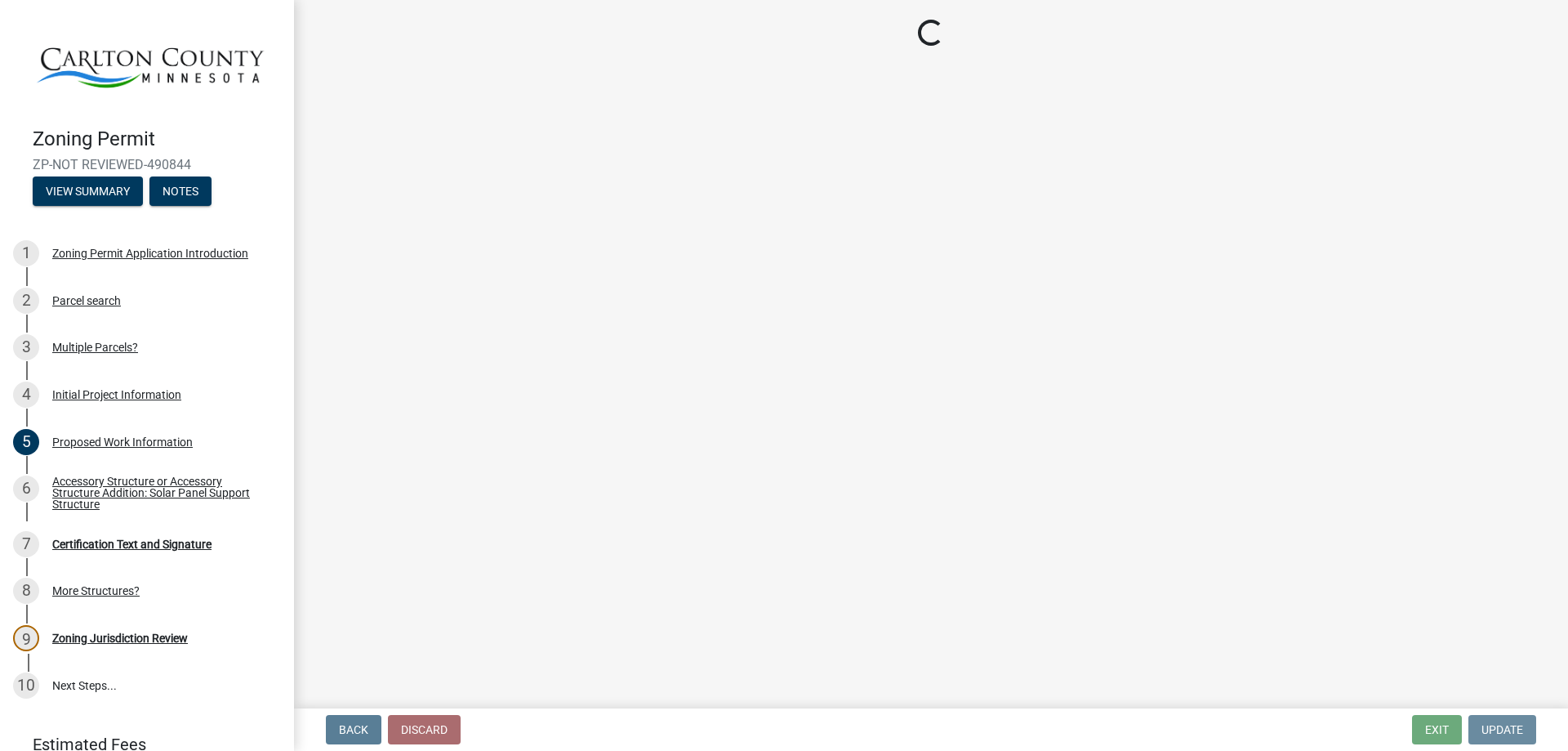
scroll to position [0, 0]
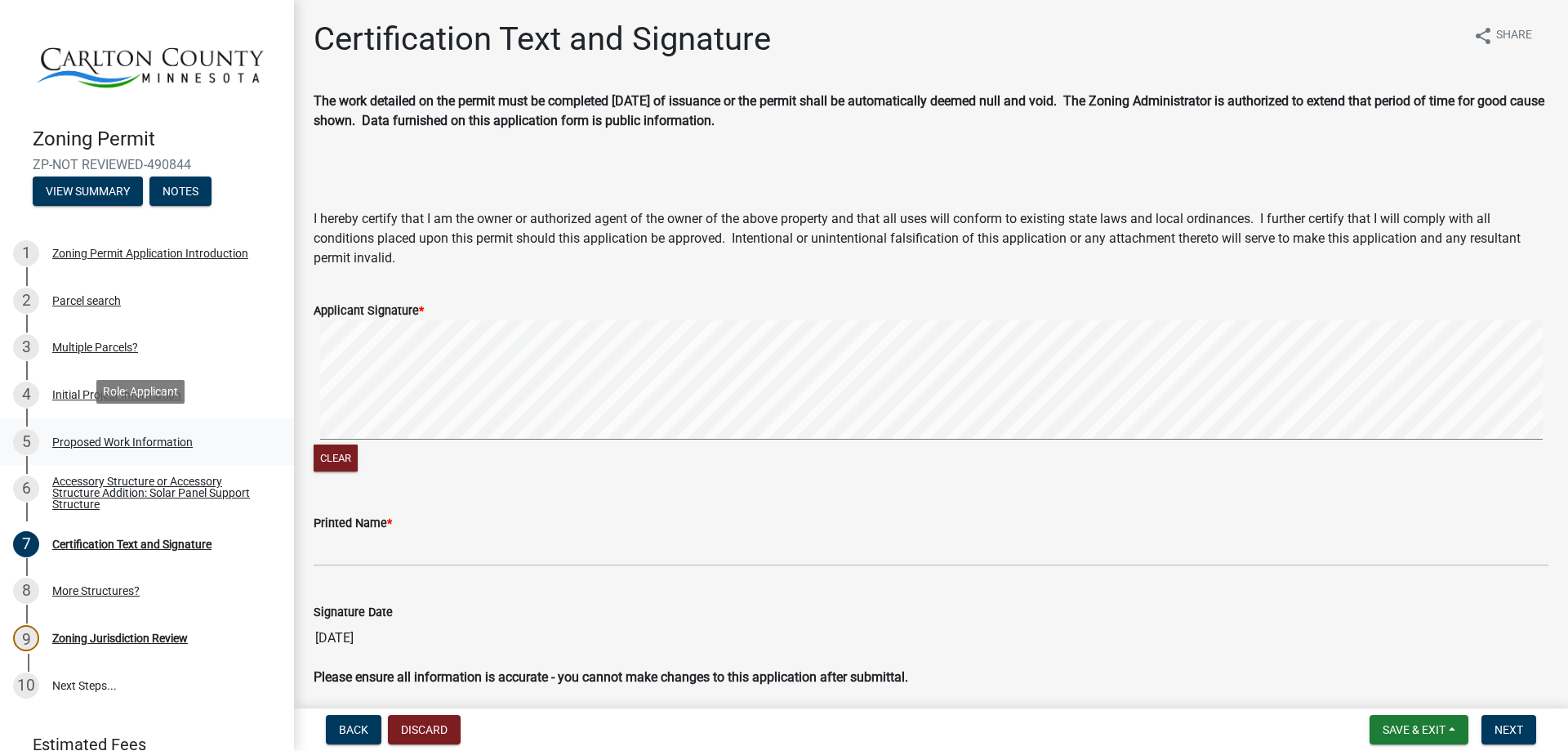
click at [91, 437] on div "Proposed Work Information" at bounding box center [123, 441] width 141 height 11
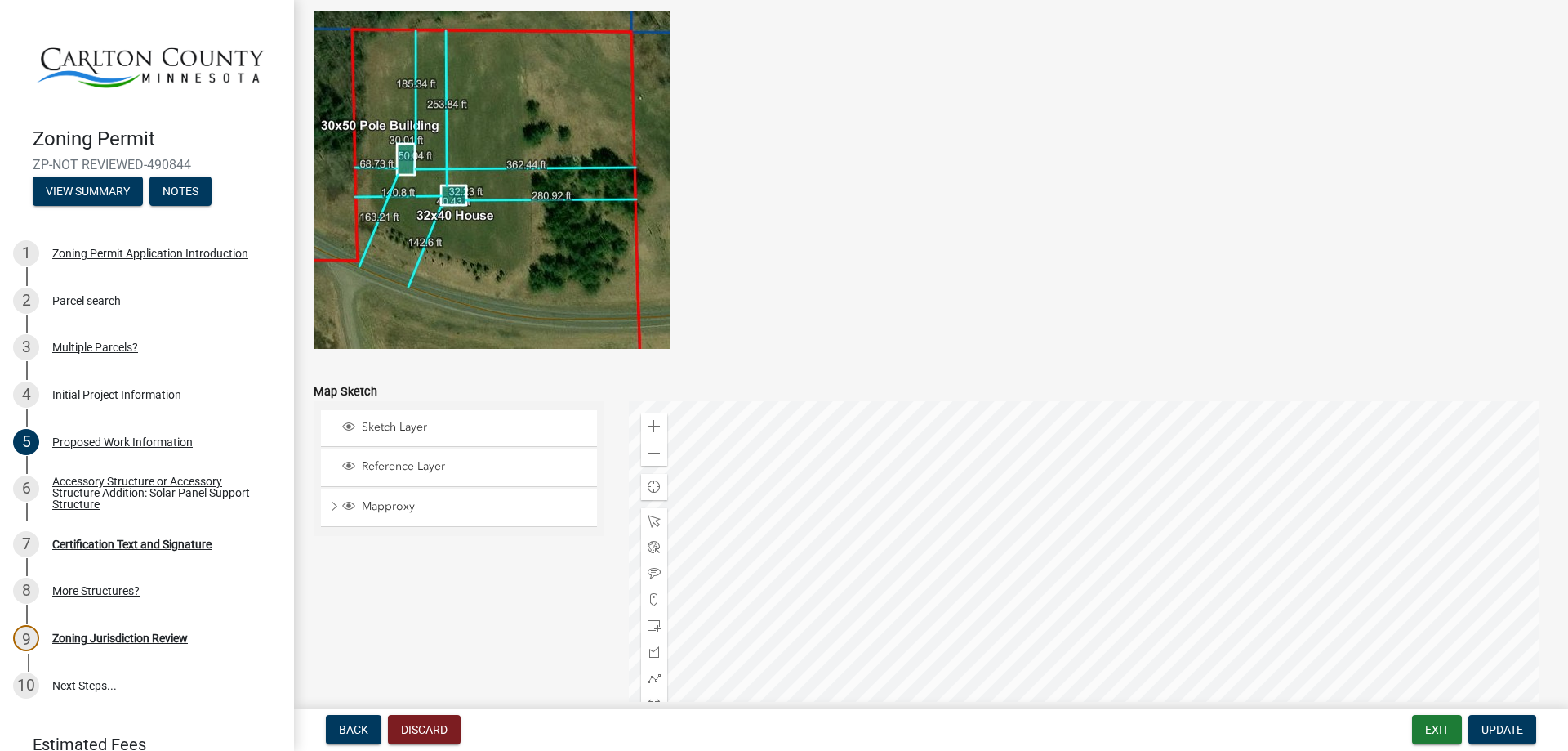
scroll to position [3317, 0]
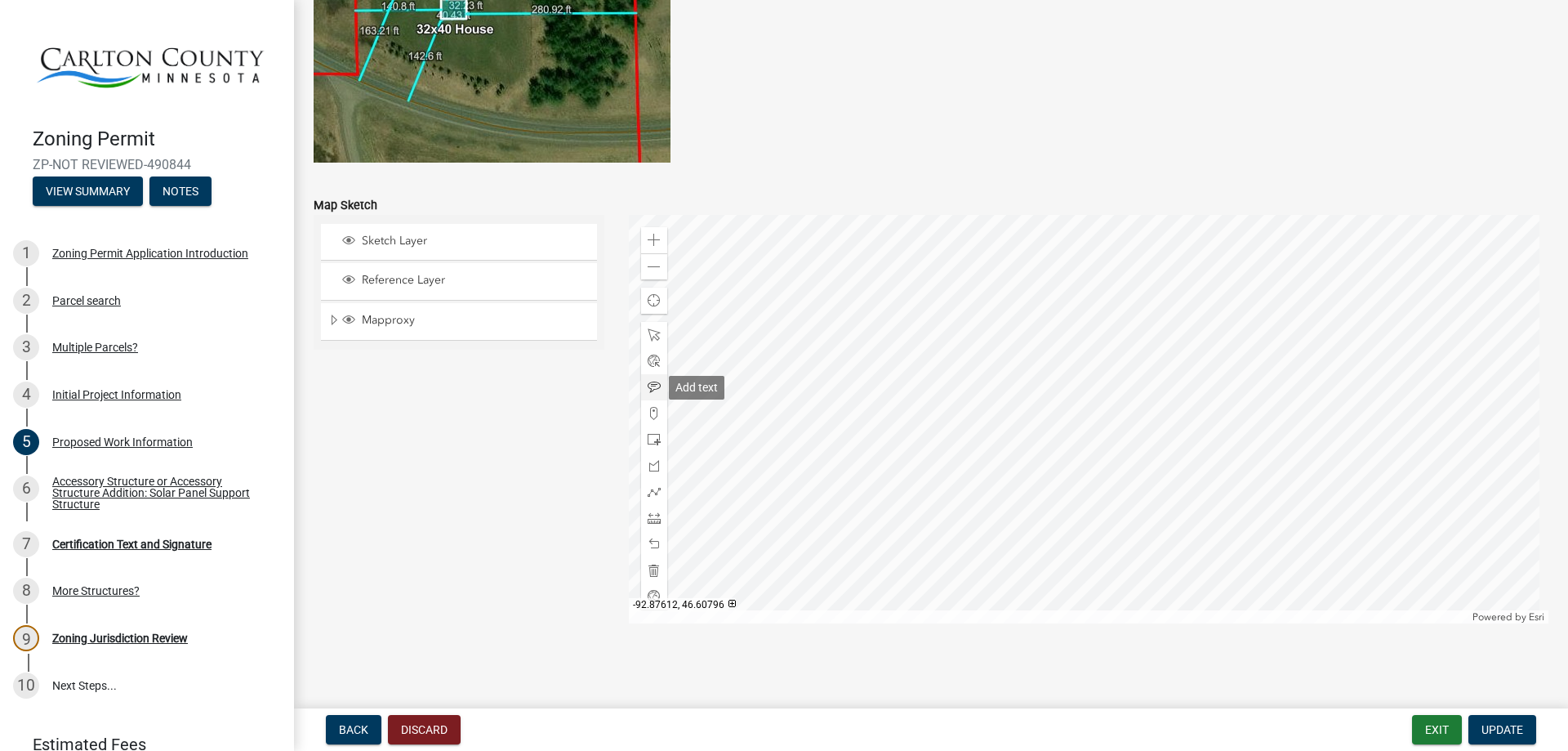
click at [652, 388] on span at bounding box center [653, 387] width 13 height 13
click at [933, 364] on div at bounding box center [1089, 419] width 921 height 408
click at [1498, 735] on span "Update" at bounding box center [1502, 729] width 41 height 13
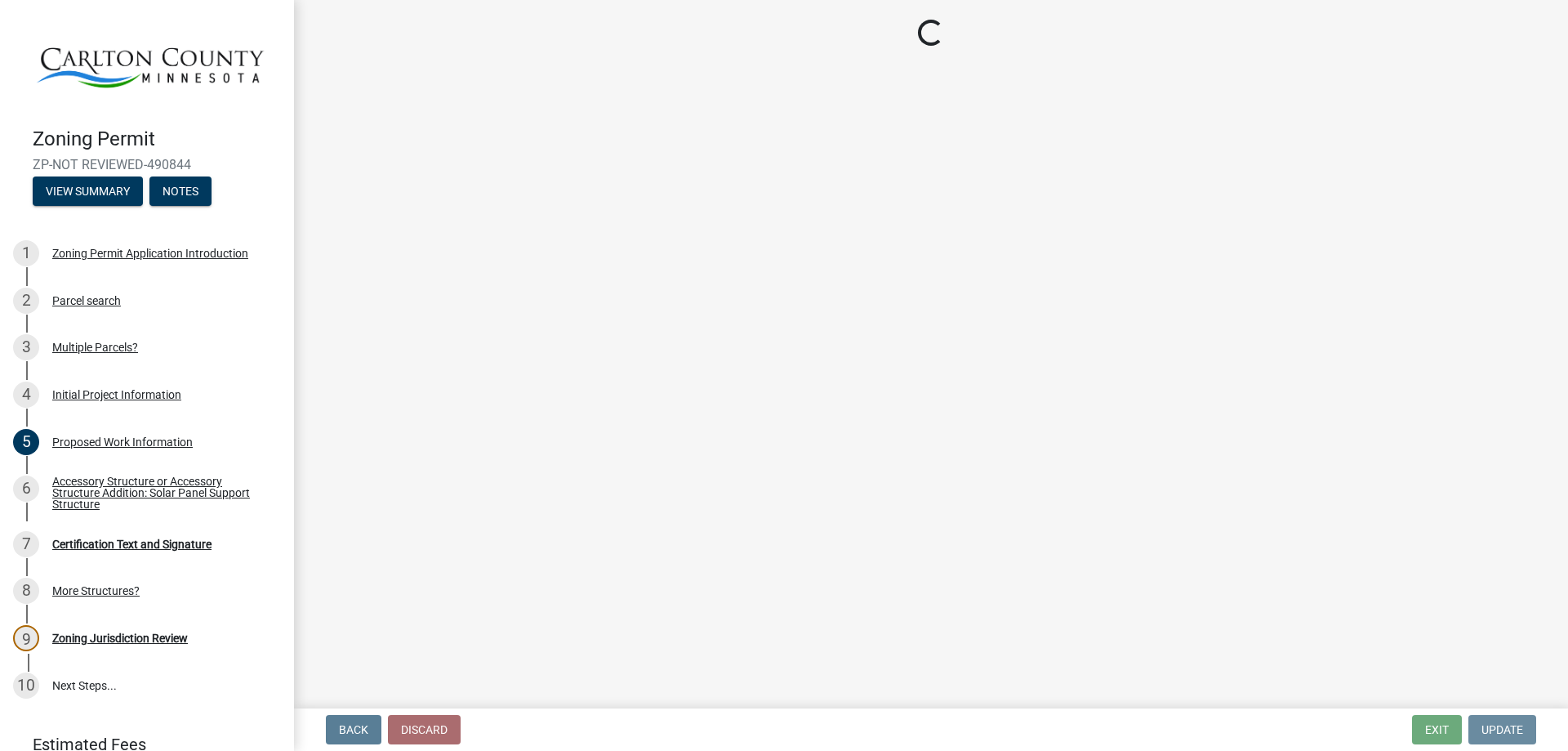
scroll to position [0, 0]
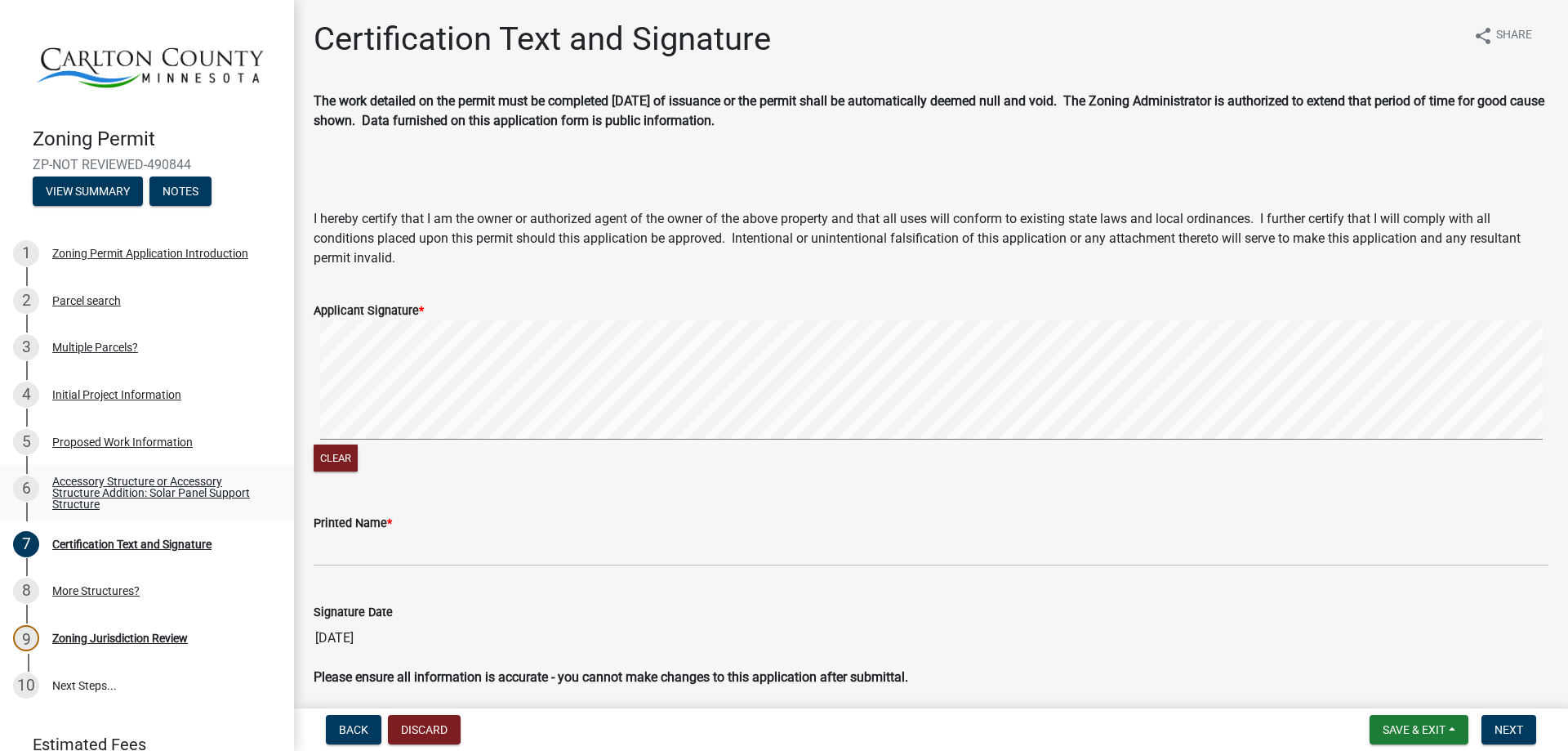
click at [93, 476] on div "Accessory Structure or Accessory Structure Addition: Solar Panel Support Struct…" at bounding box center [161, 493] width 216 height 35
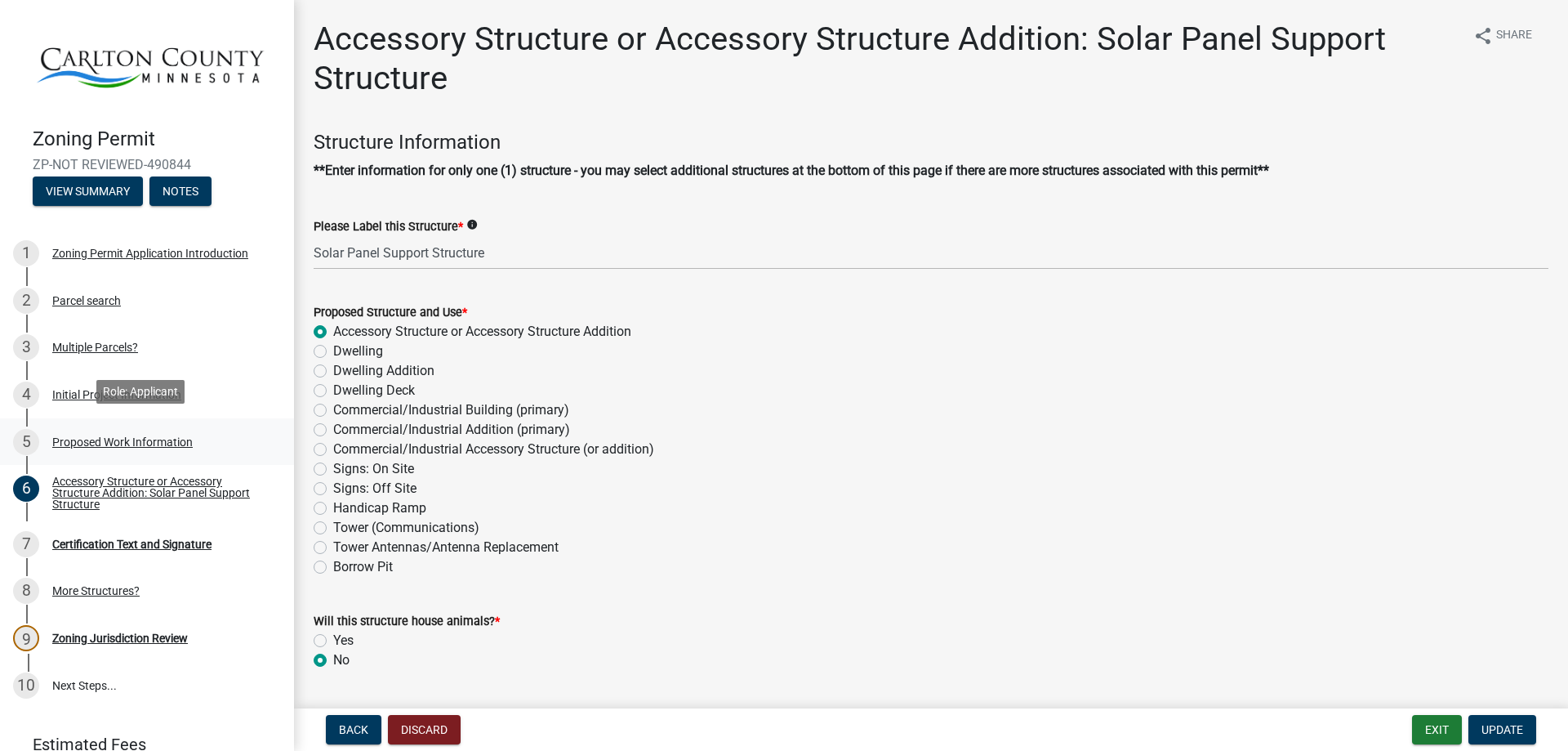
click at [118, 436] on div "Proposed Work Information" at bounding box center [123, 441] width 141 height 11
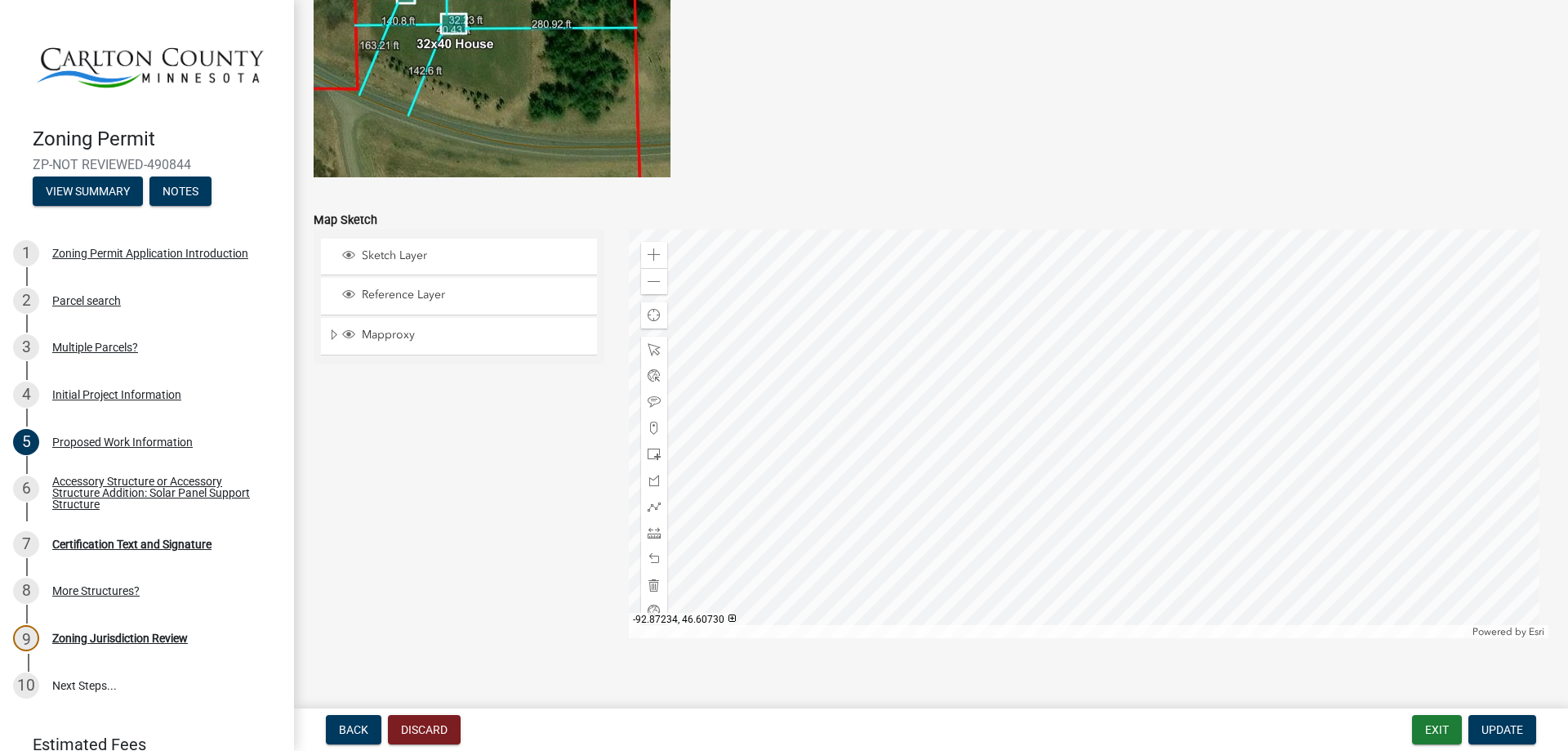
scroll to position [3317, 0]
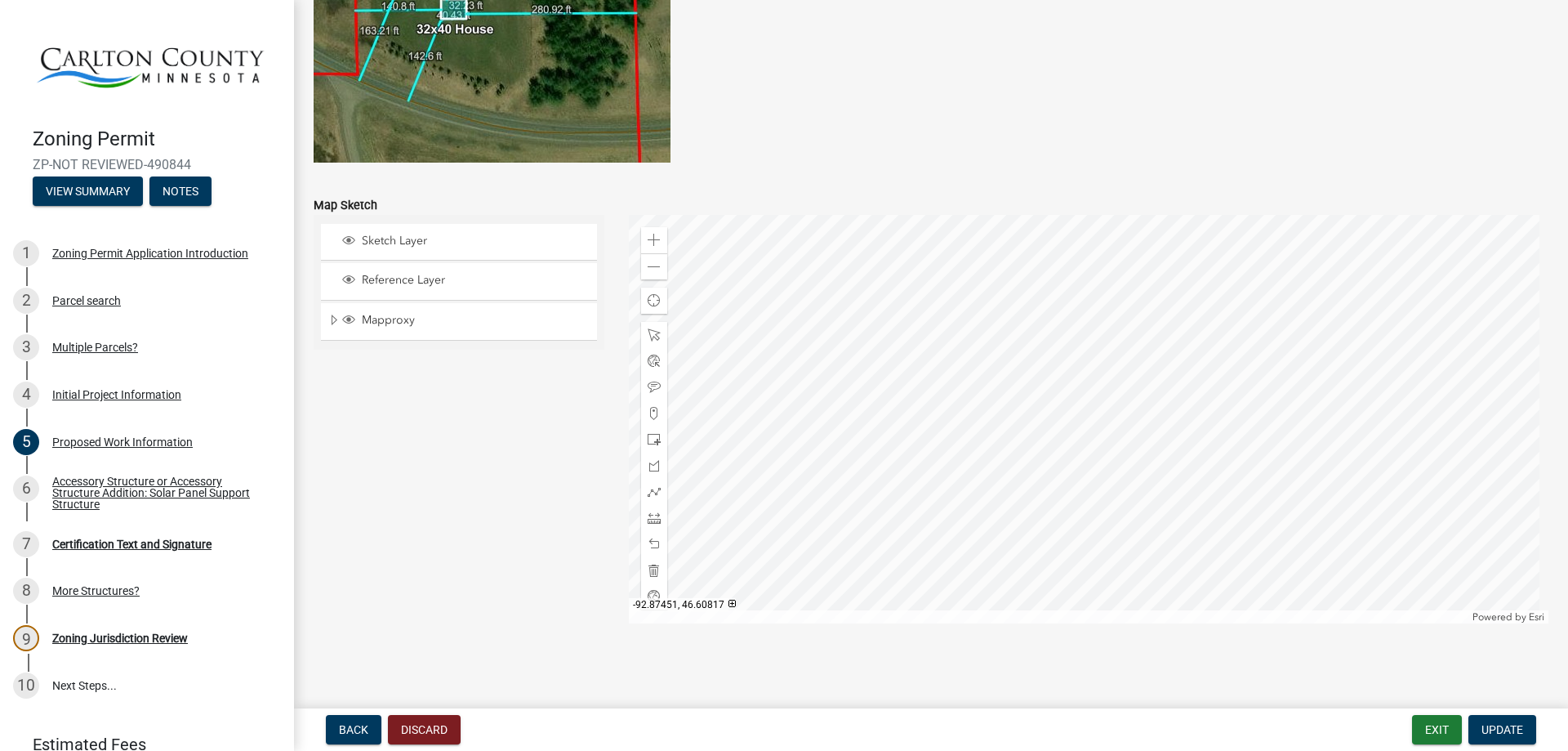
click at [939, 360] on div at bounding box center [1089, 419] width 921 height 408
click at [955, 357] on div at bounding box center [1089, 419] width 921 height 408
click at [1023, 331] on div at bounding box center [1089, 419] width 921 height 408
click at [959, 320] on div at bounding box center [1089, 419] width 921 height 408
click at [1041, 336] on div at bounding box center [1089, 419] width 921 height 408
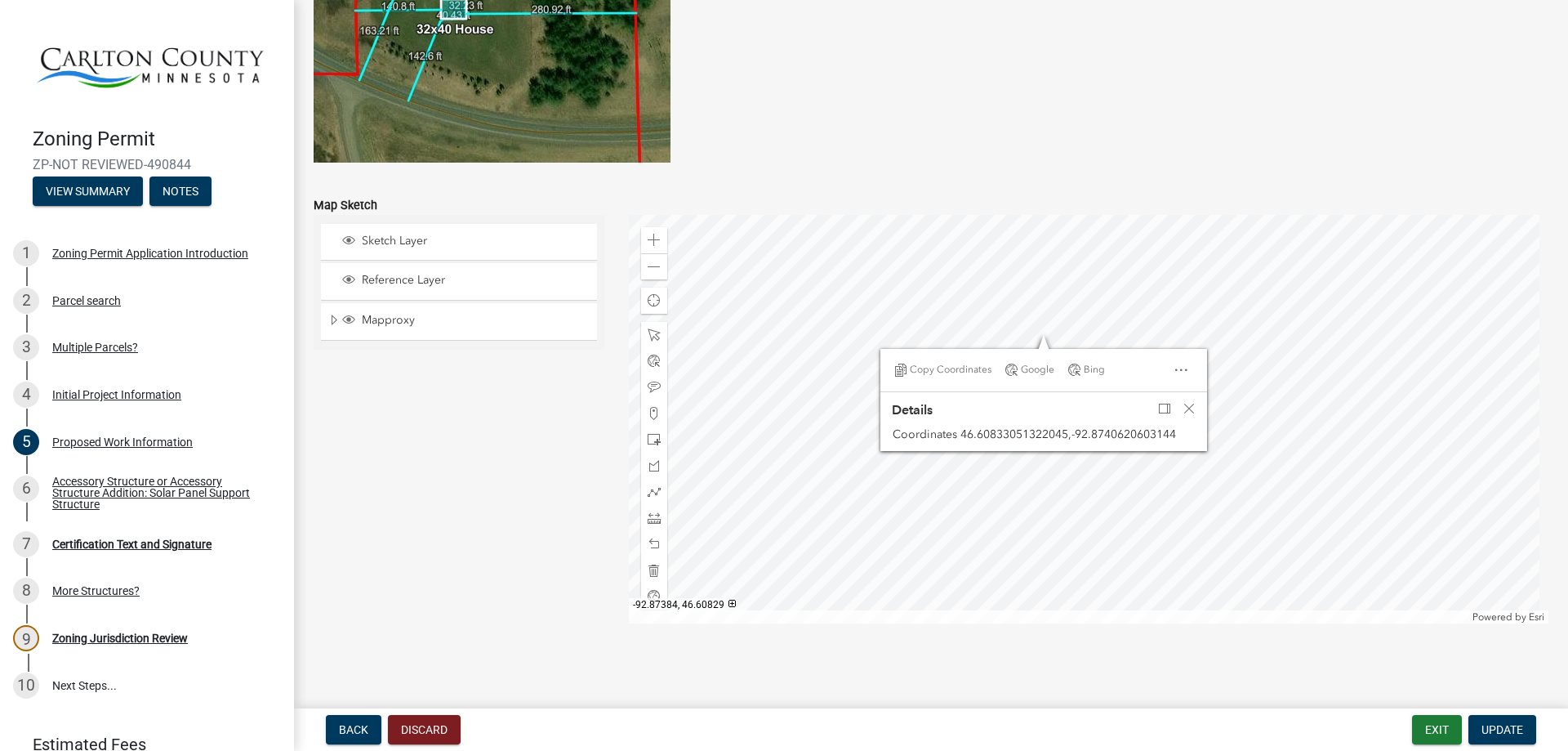
click at [1055, 329] on div at bounding box center [1089, 419] width 921 height 408
click at [1030, 330] on div at bounding box center [1089, 419] width 921 height 408
click at [1181, 396] on span "Close" at bounding box center [1179, 402] width 13 height 13
click at [1036, 330] on div at bounding box center [1089, 419] width 921 height 408
click at [1006, 330] on div at bounding box center [1089, 419] width 921 height 408
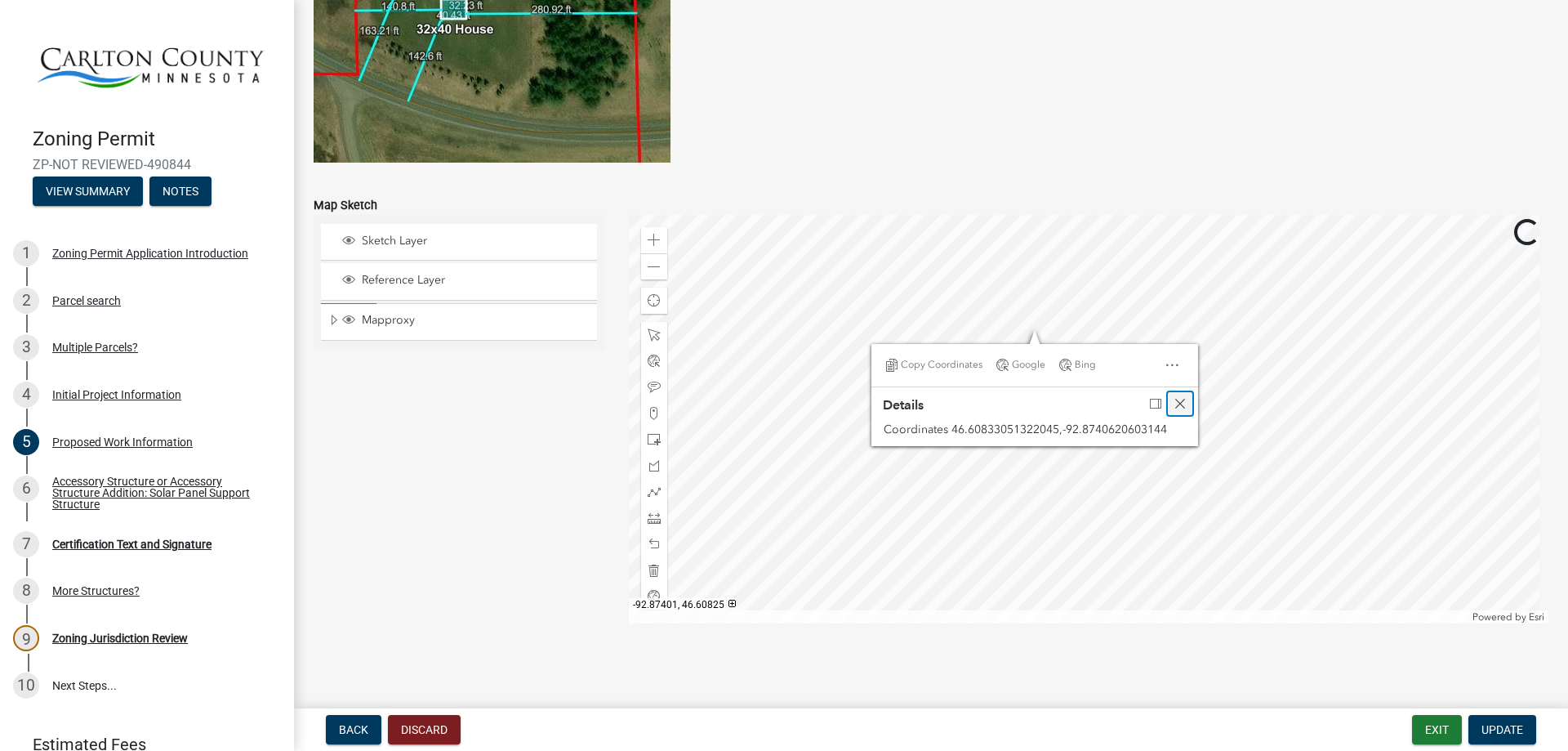
click at [1176, 406] on span "Close" at bounding box center [1180, 403] width 13 height 13
click at [1013, 335] on div at bounding box center [1089, 419] width 921 height 408
click at [960, 319] on div at bounding box center [1089, 419] width 921 height 408
click at [971, 310] on div at bounding box center [1089, 419] width 921 height 408
click at [1057, 332] on div at bounding box center [1089, 419] width 921 height 408
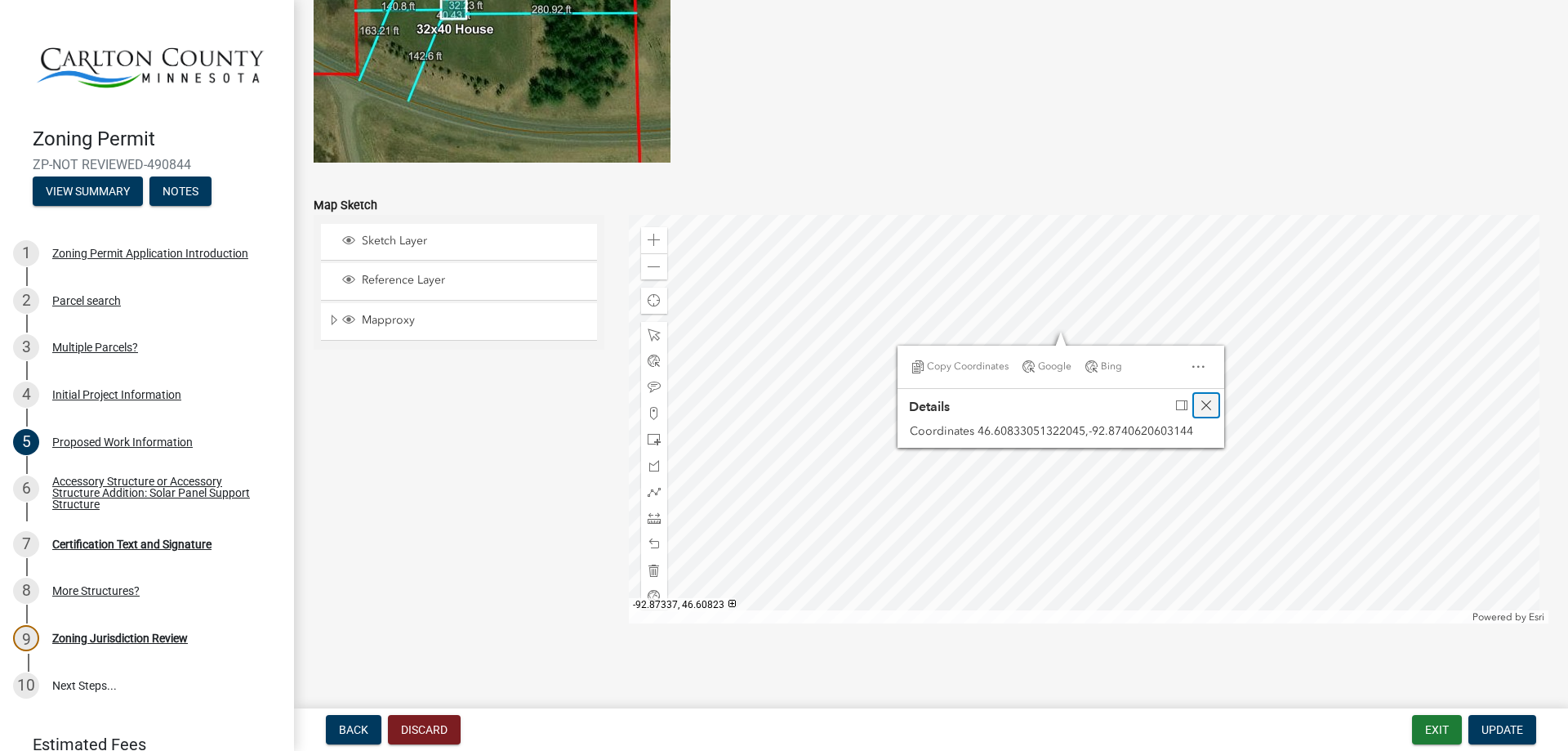
click at [1209, 407] on span "Close" at bounding box center [1206, 405] width 13 height 13
click at [1035, 332] on div at bounding box center [1089, 419] width 921 height 408
click at [947, 304] on div at bounding box center [1089, 419] width 921 height 408
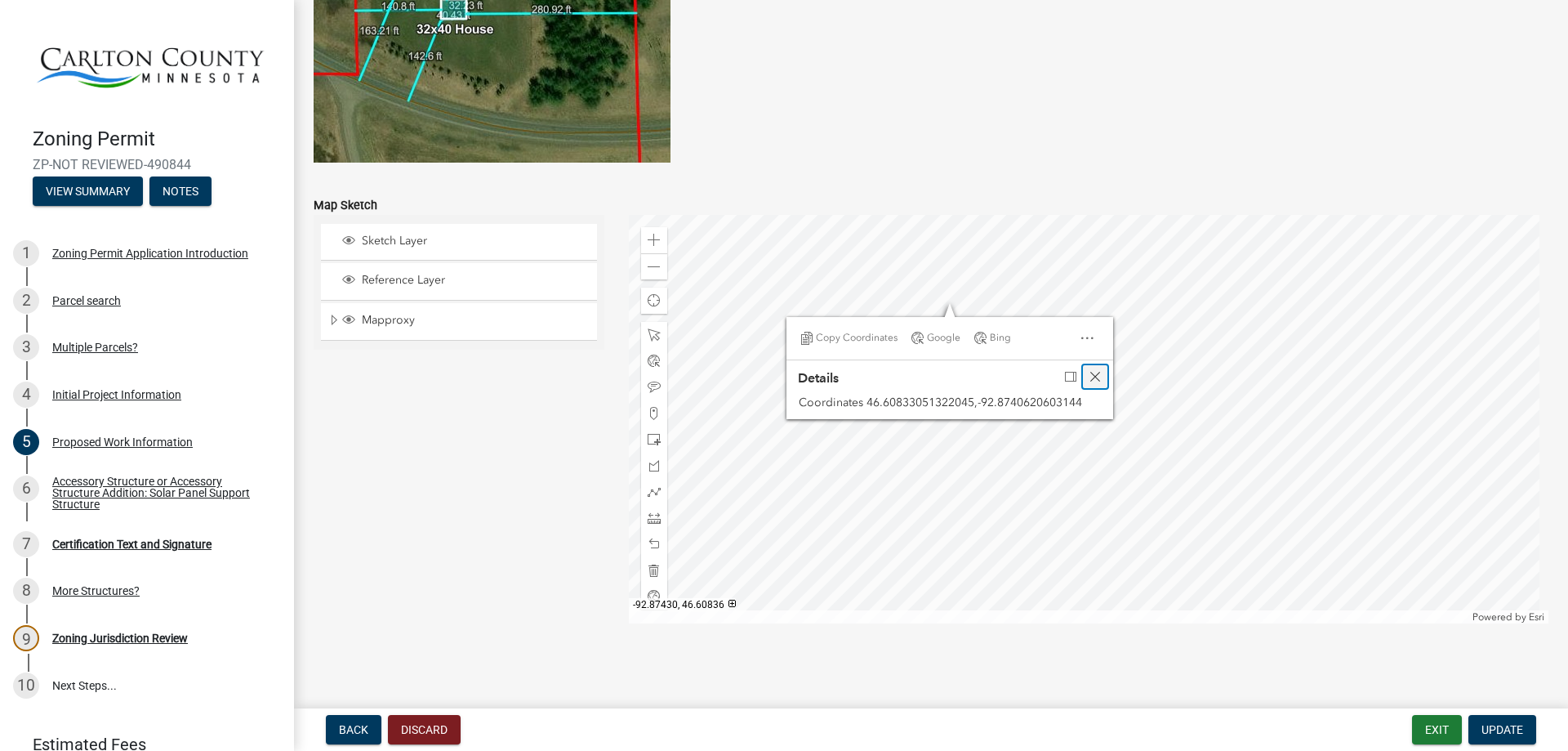
click at [1093, 376] on span "Close" at bounding box center [1094, 376] width 13 height 13
click at [970, 311] on div at bounding box center [1089, 419] width 921 height 408
click at [959, 307] on div at bounding box center [1089, 419] width 921 height 408
click at [1103, 380] on span "Close" at bounding box center [1107, 379] width 13 height 13
click at [1017, 321] on div at bounding box center [1089, 419] width 921 height 408
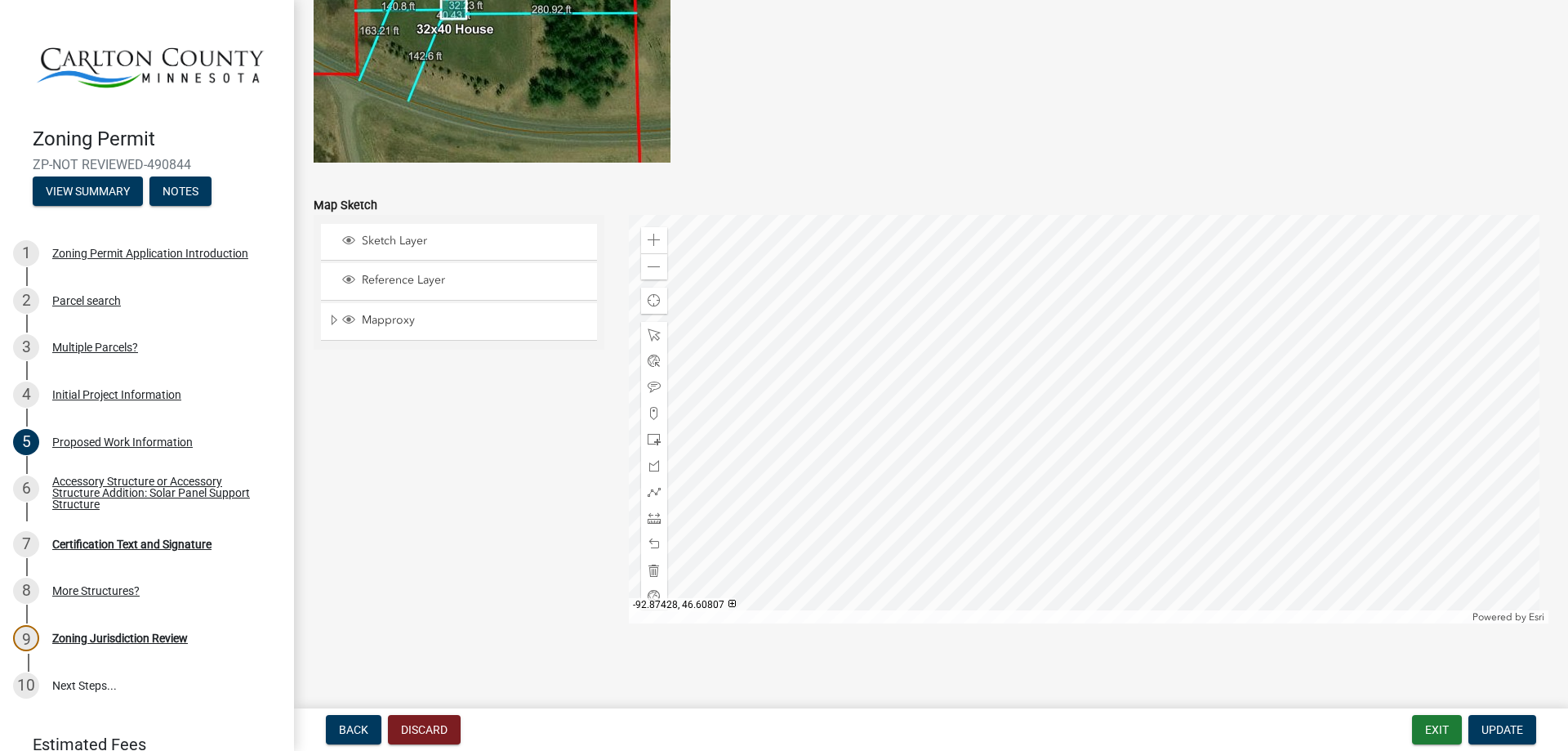
click at [974, 384] on div at bounding box center [1089, 419] width 921 height 408
click at [1118, 301] on span "Close" at bounding box center [1123, 295] width 13 height 13
click at [953, 364] on div at bounding box center [1089, 419] width 921 height 408
click at [999, 287] on div at bounding box center [1089, 419] width 921 height 408
click at [1494, 729] on span "Update" at bounding box center [1502, 729] width 41 height 13
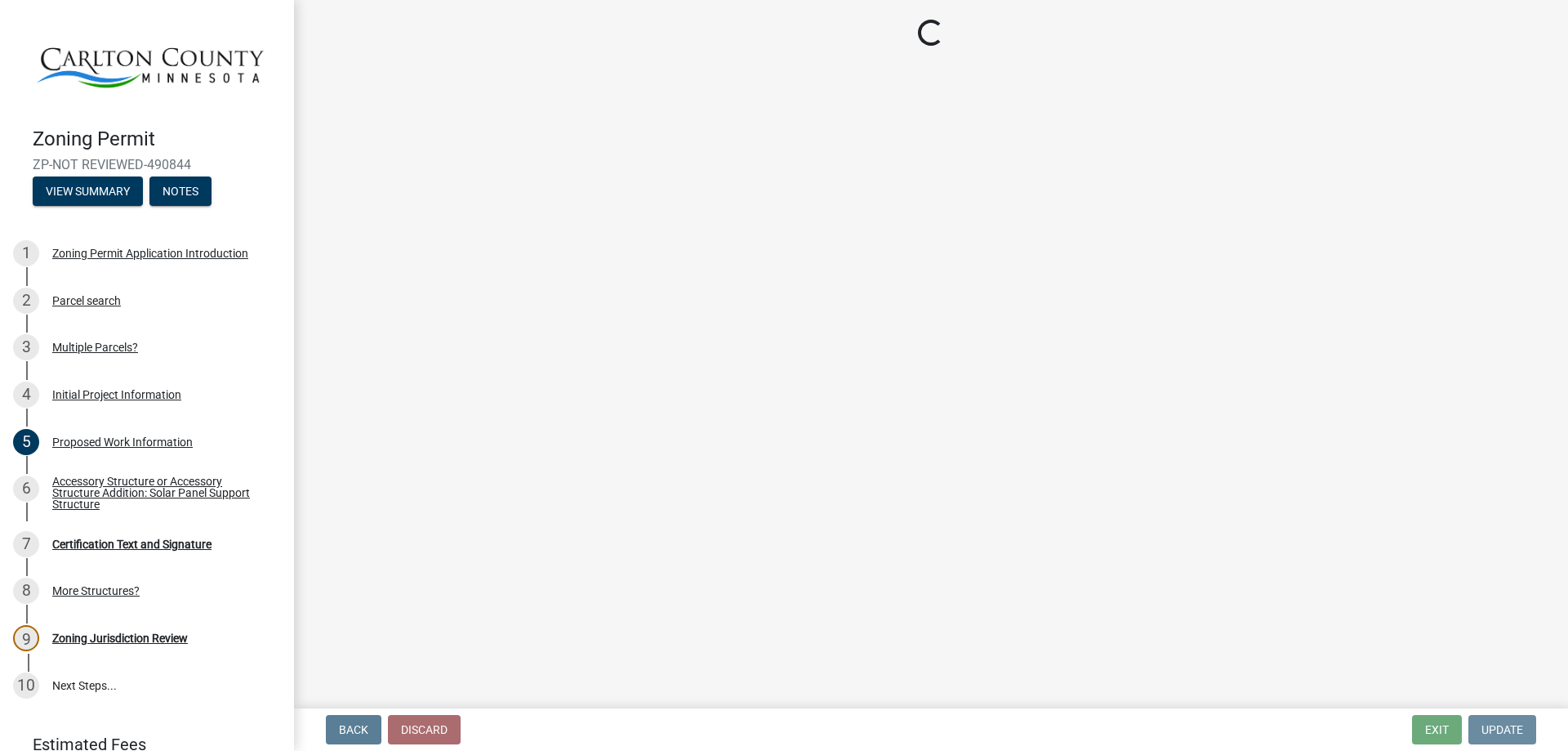
scroll to position [0, 0]
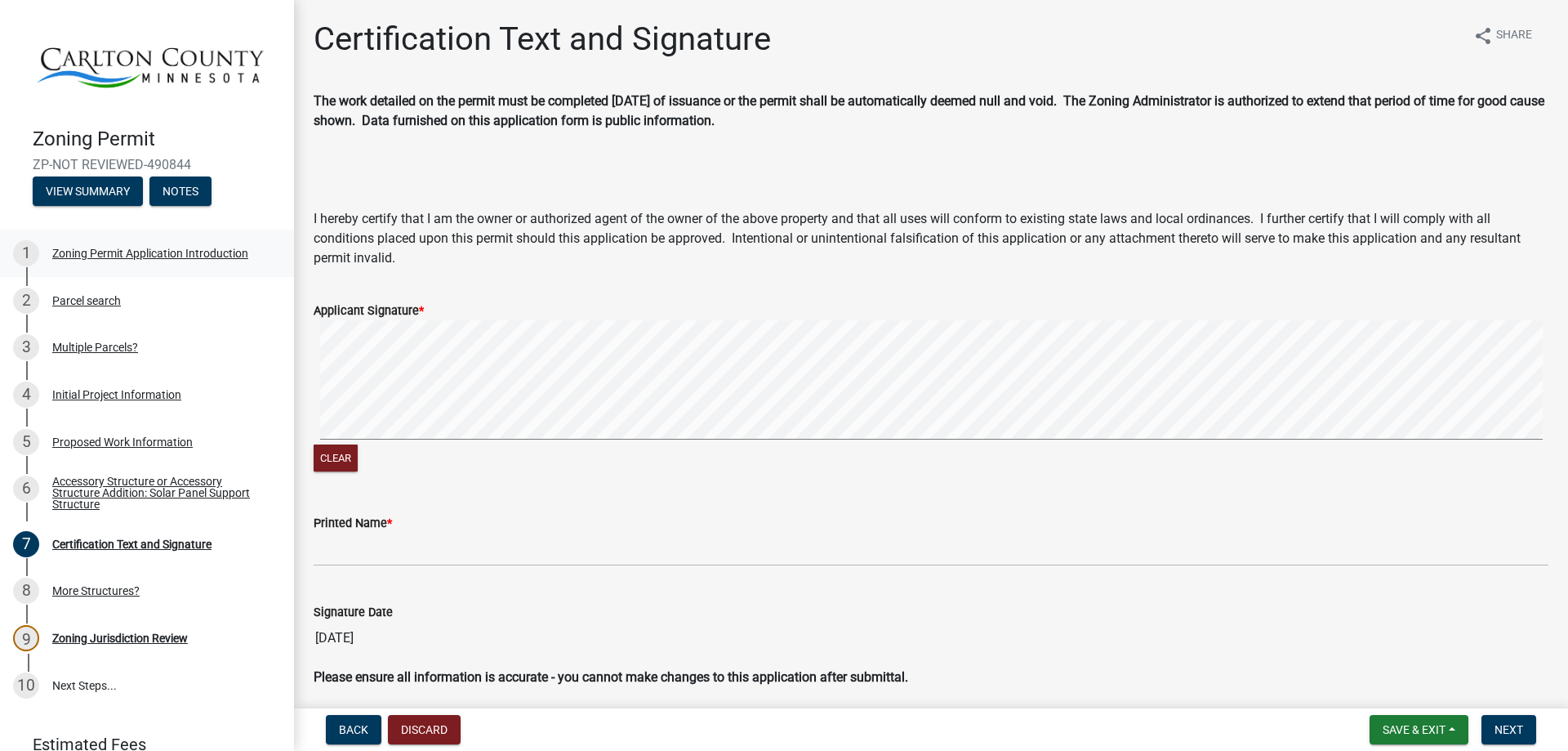
click at [143, 249] on div "Zoning Permit Application Introduction" at bounding box center [150, 253] width 196 height 11
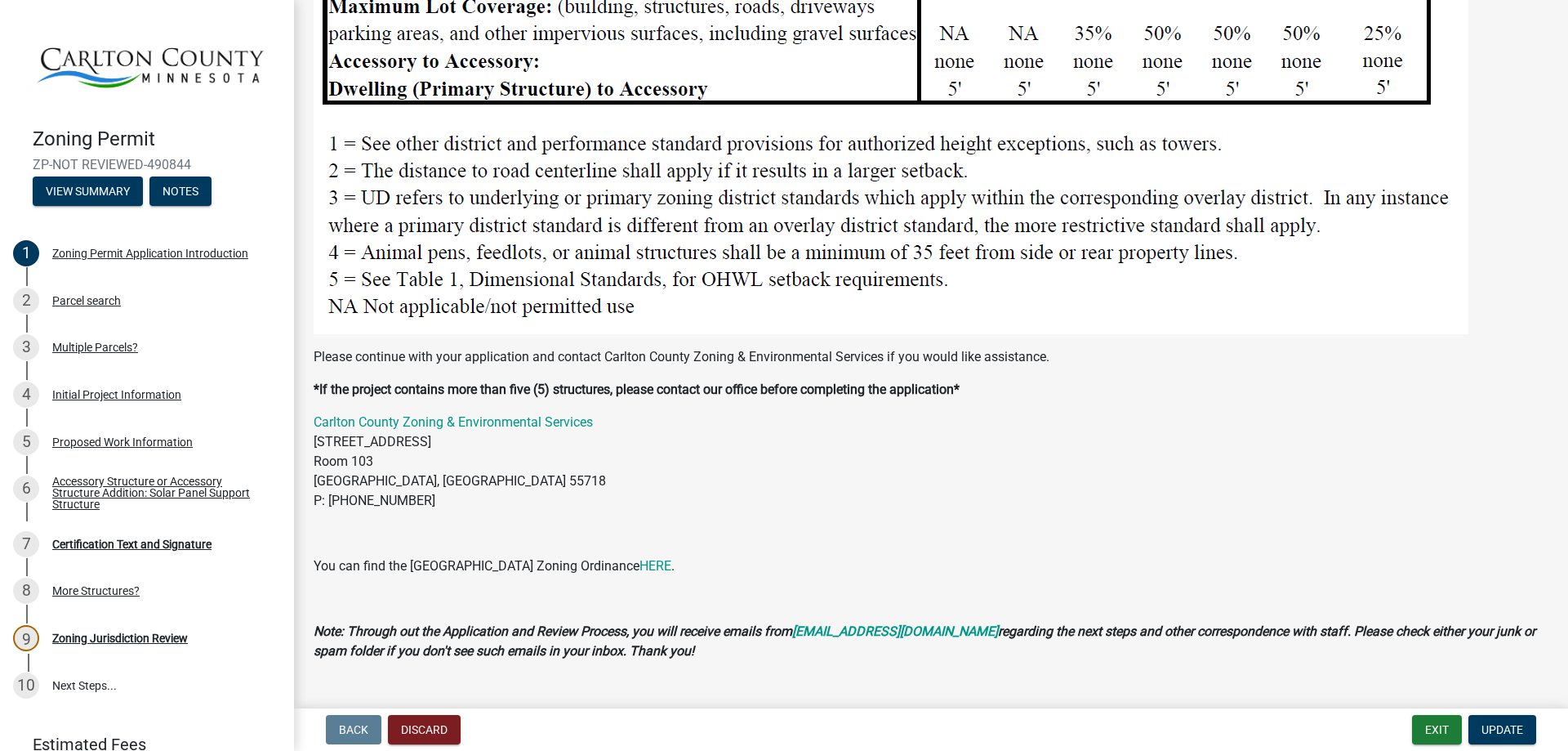
scroll to position [2047, 0]
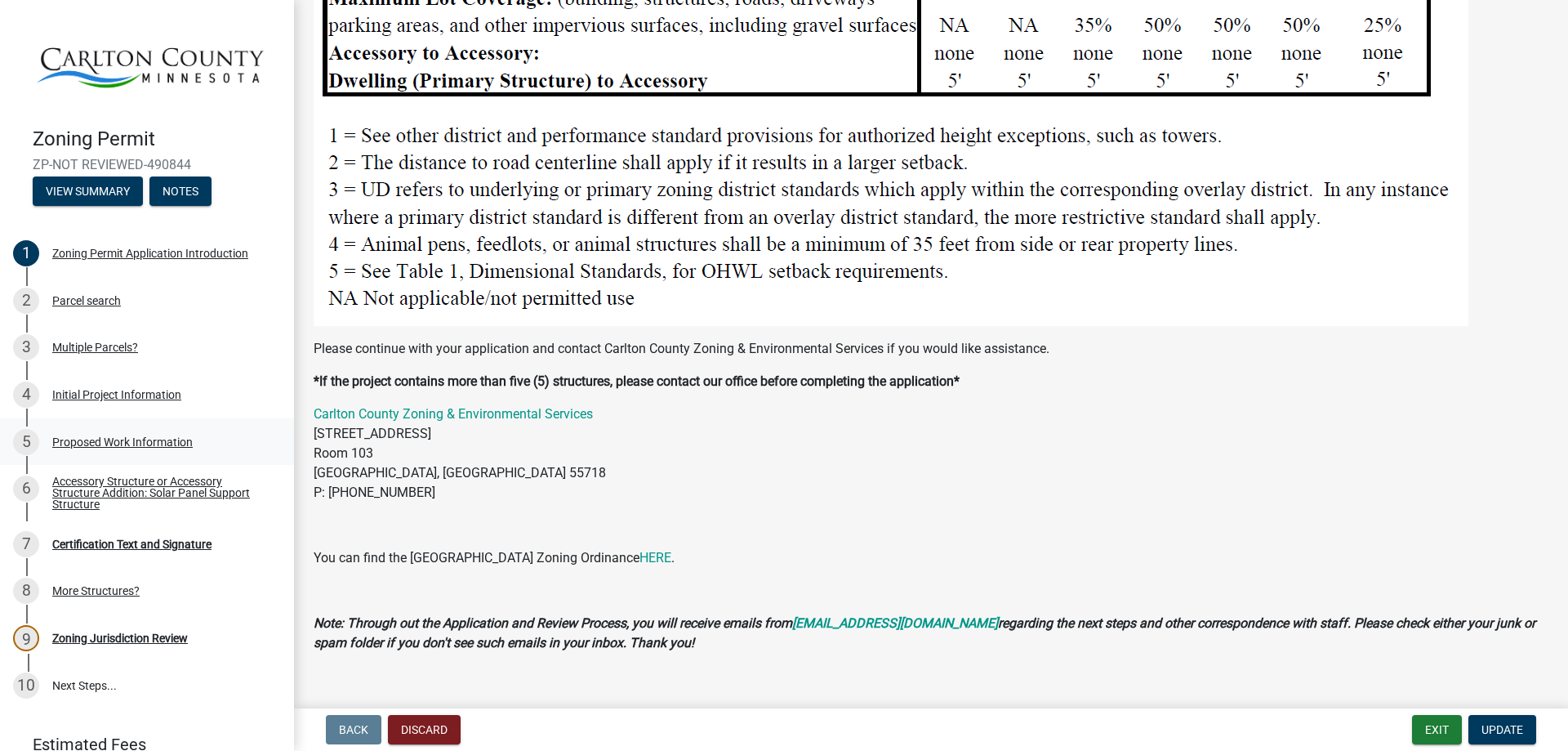
click at [92, 436] on div "Proposed Work Information" at bounding box center [123, 441] width 141 height 11
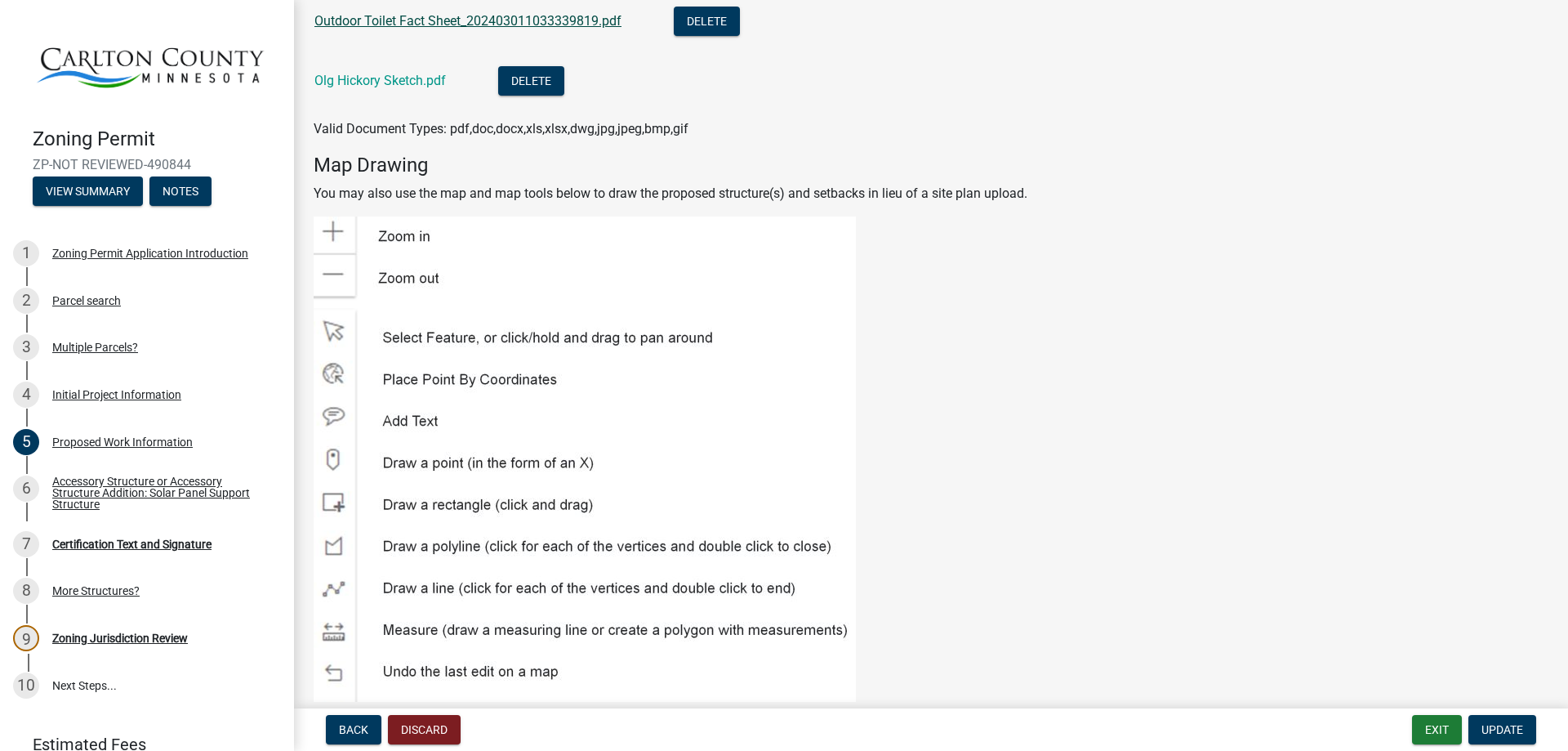
scroll to position [1906, 0]
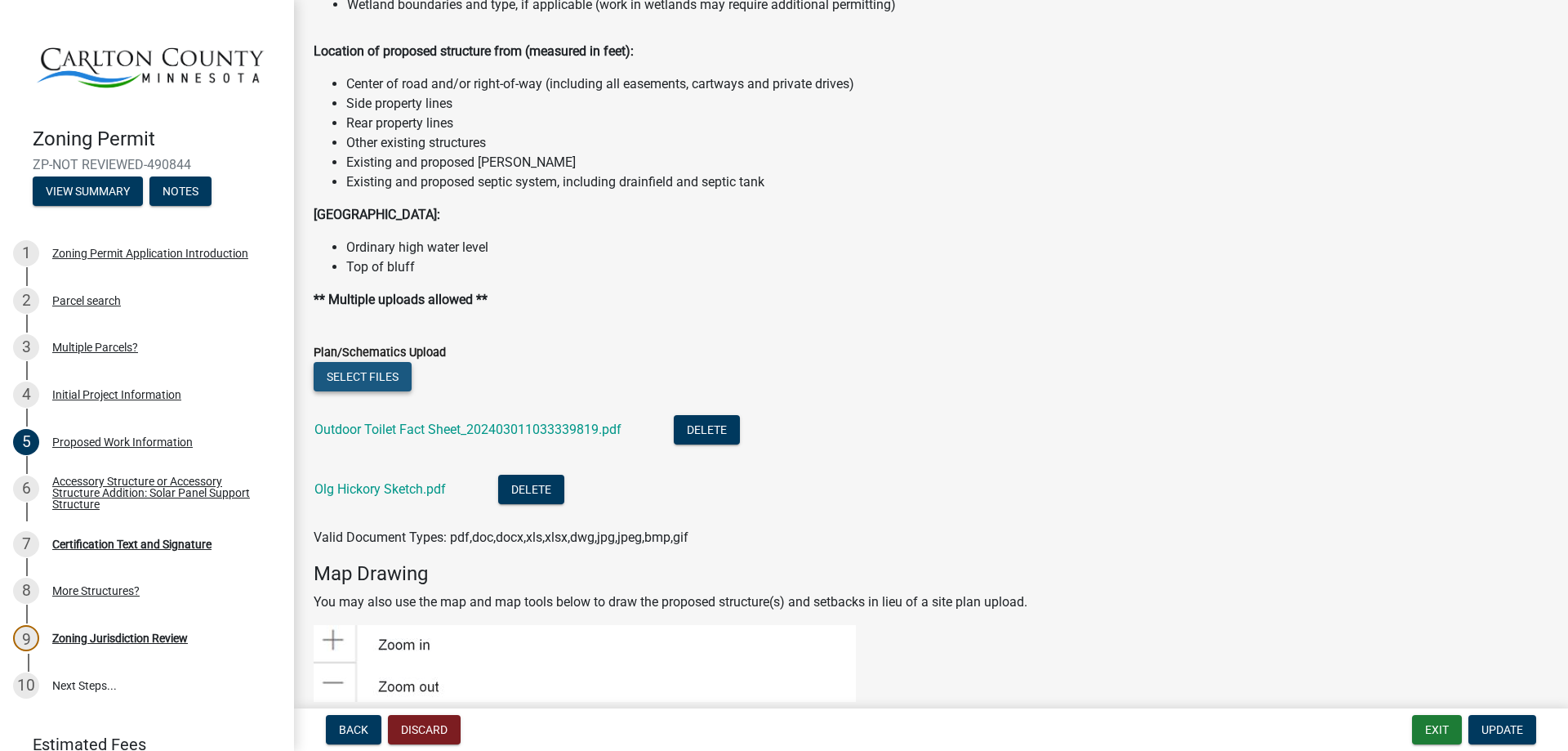
click at [349, 375] on button "Select files" at bounding box center [362, 376] width 98 height 29
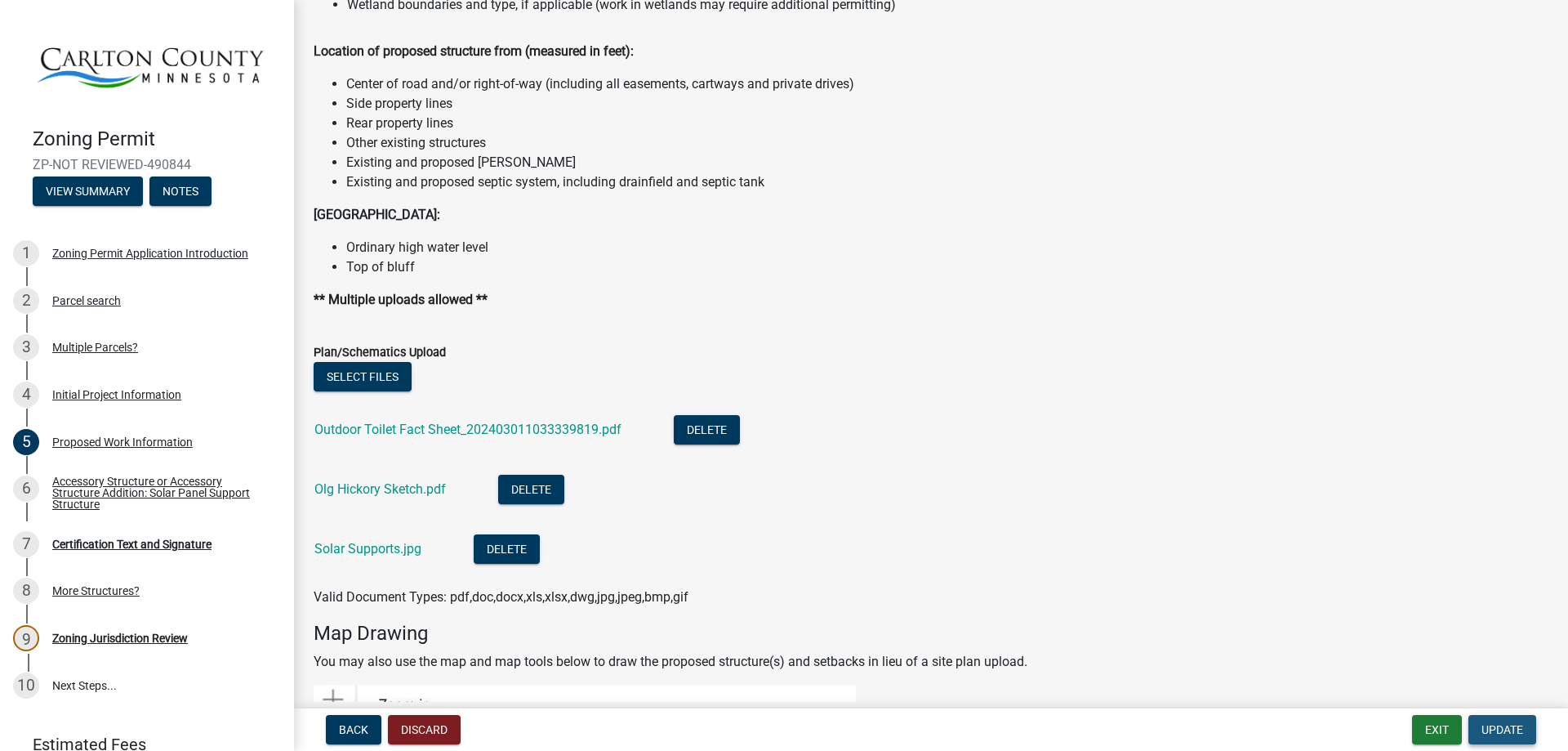
click at [1494, 728] on span "Update" at bounding box center [1502, 729] width 41 height 13
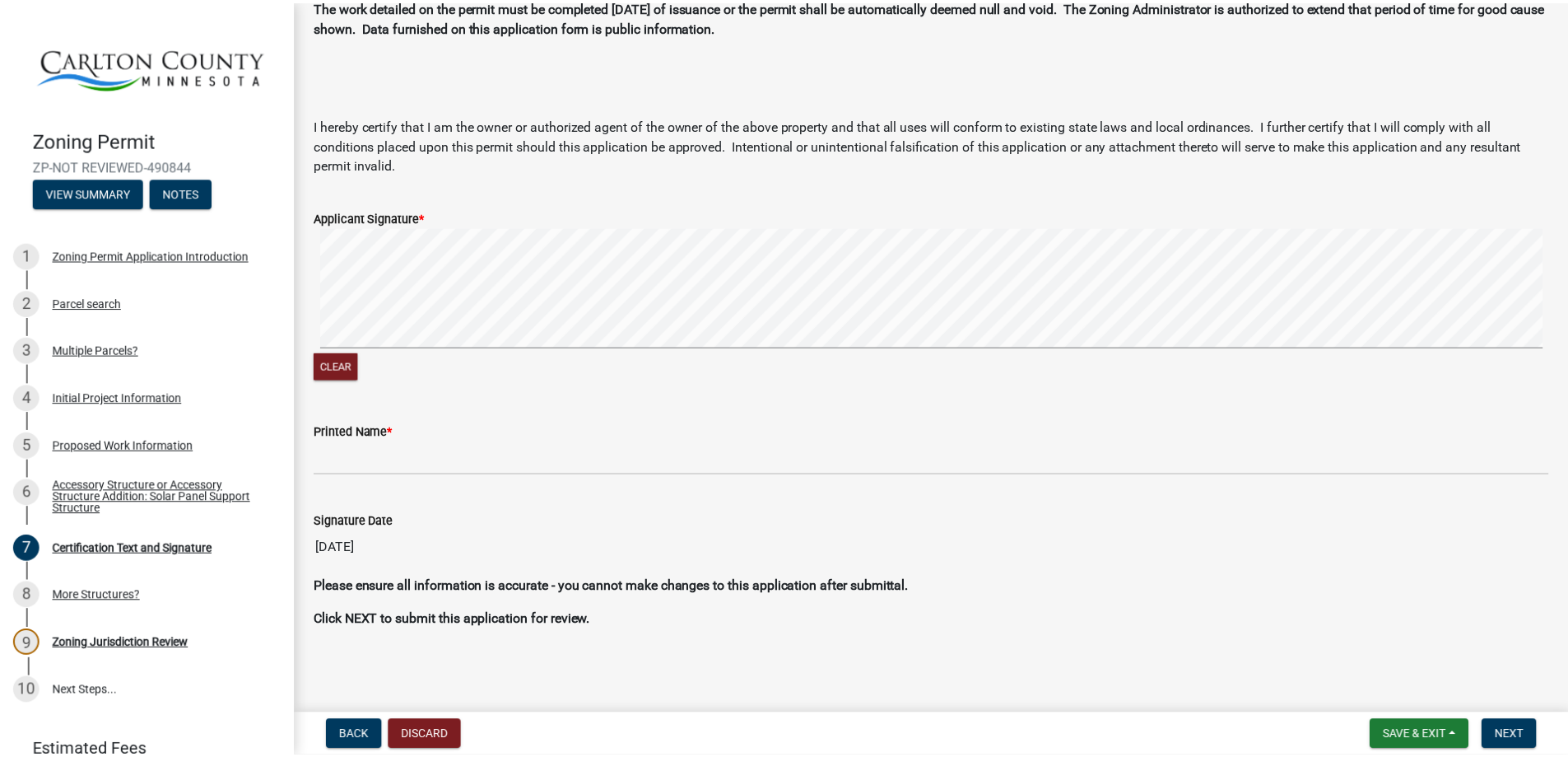
scroll to position [0, 0]
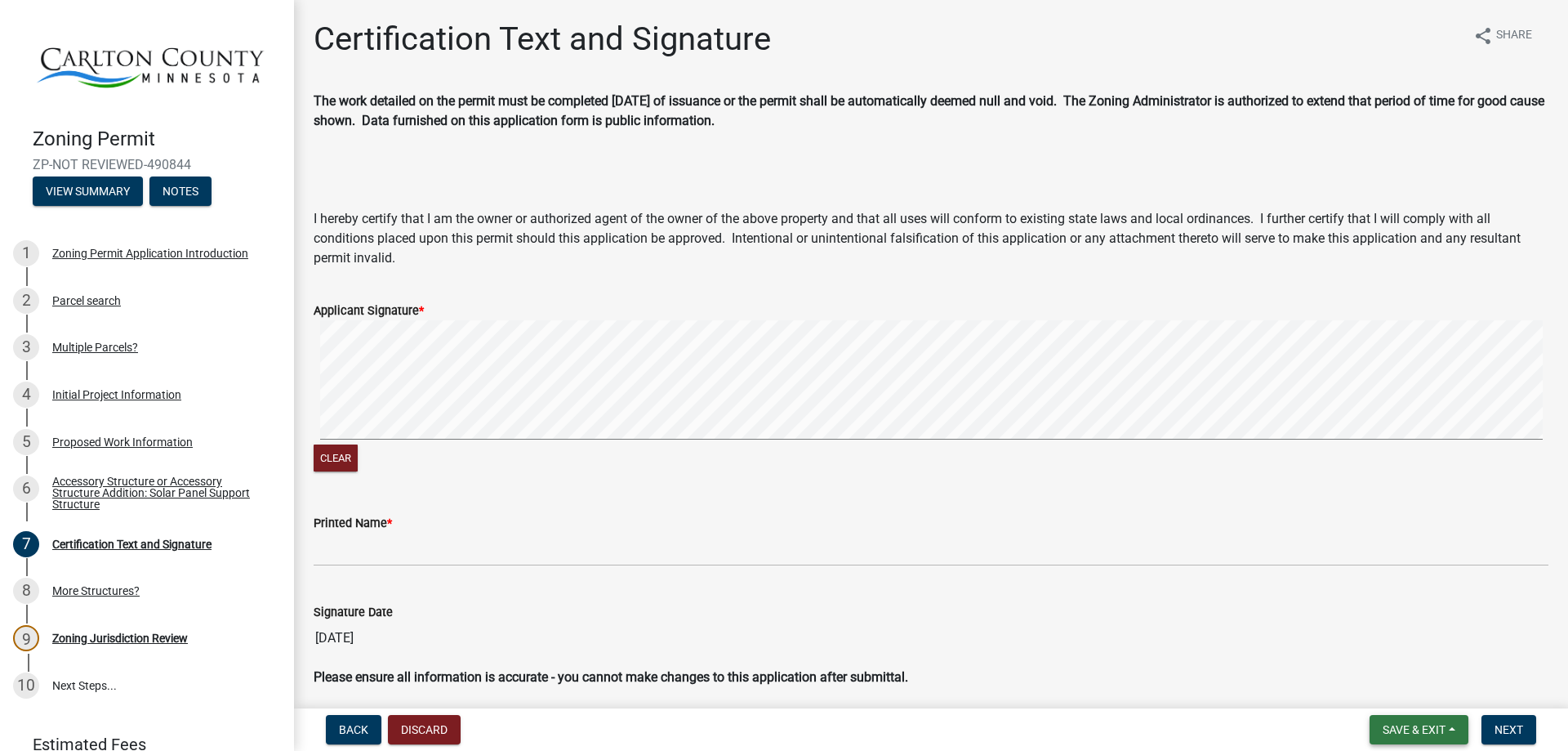
click at [1420, 725] on span "Save & Exit" at bounding box center [1414, 729] width 63 height 13
click at [1409, 683] on button "Save & Exit" at bounding box center [1402, 686] width 130 height 39
